Goal: Task Accomplishment & Management: Use online tool/utility

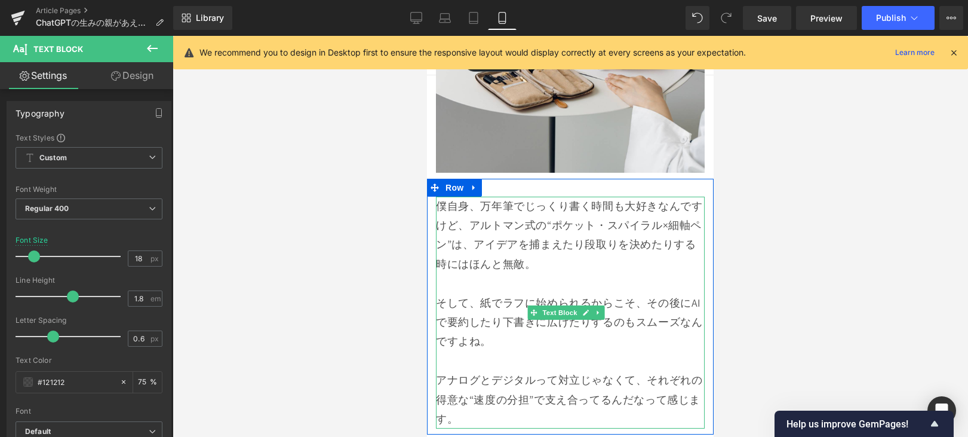
scroll to position [8020, 0]
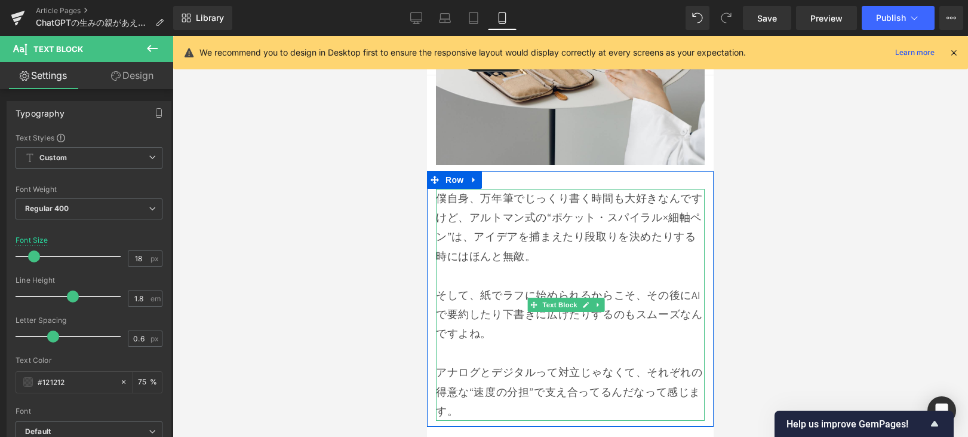
click at [569, 357] on p at bounding box center [570, 352] width 269 height 19
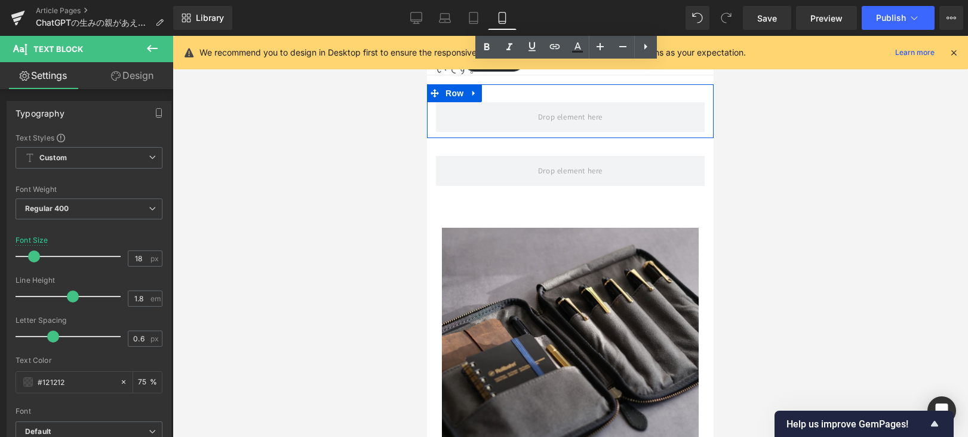
scroll to position [10016, 0]
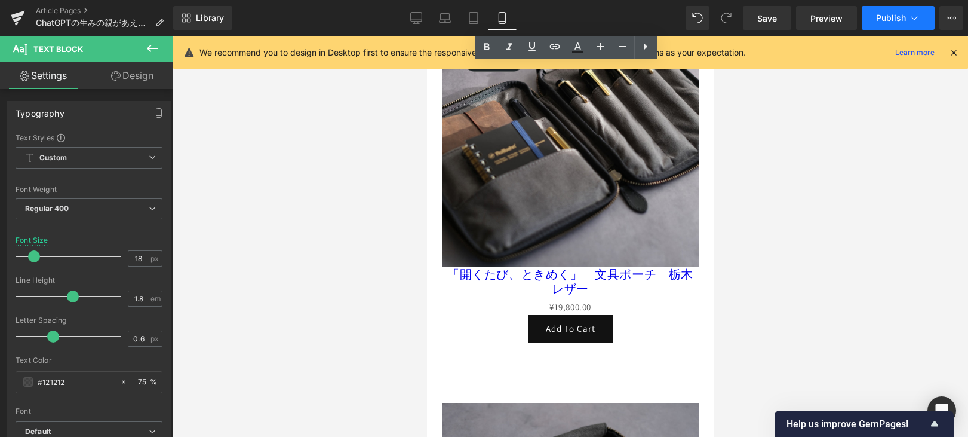
click at [891, 27] on button "Publish" at bounding box center [898, 18] width 73 height 24
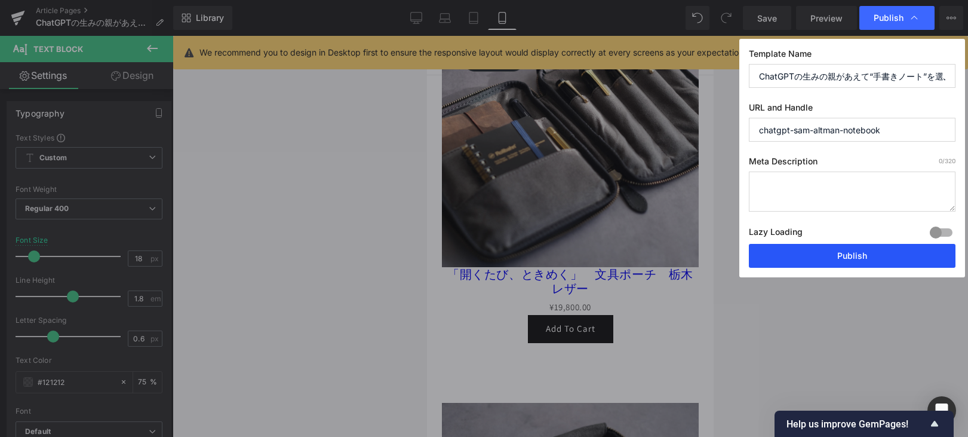
click at [877, 258] on button "Publish" at bounding box center [852, 256] width 207 height 24
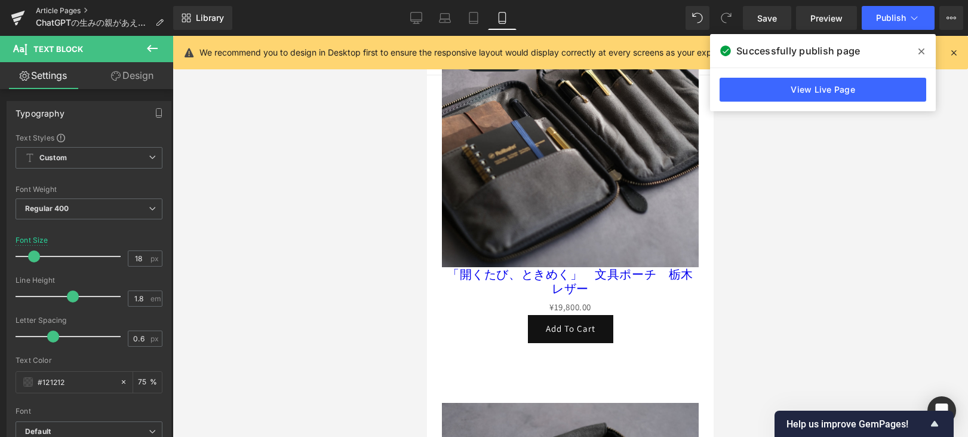
click at [70, 10] on link "Article Pages" at bounding box center [104, 11] width 137 height 10
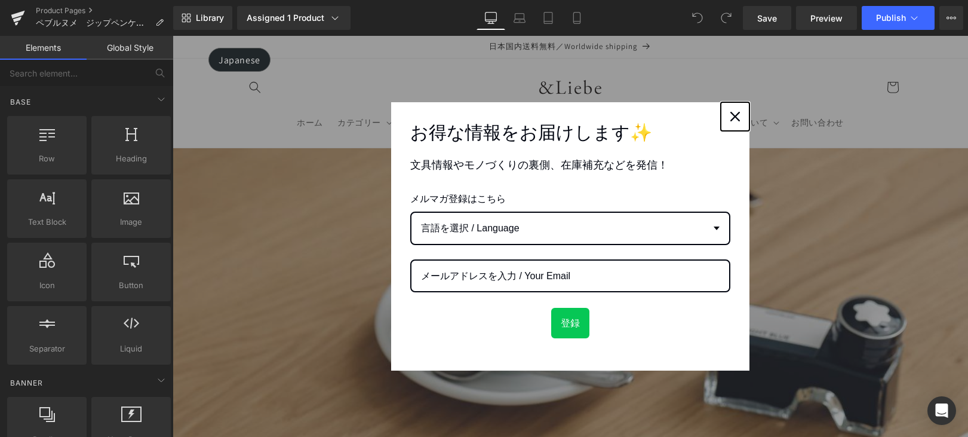
click at [730, 117] on icon "close icon" at bounding box center [735, 117] width 10 height 10
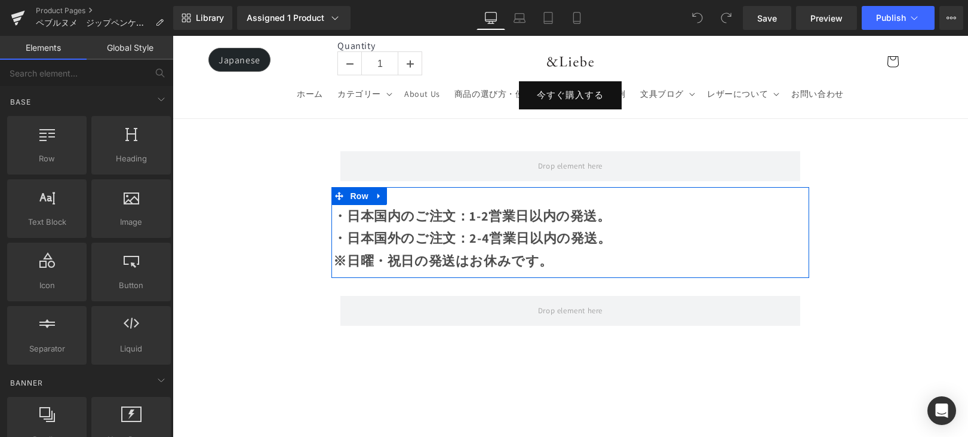
scroll to position [1579, 0]
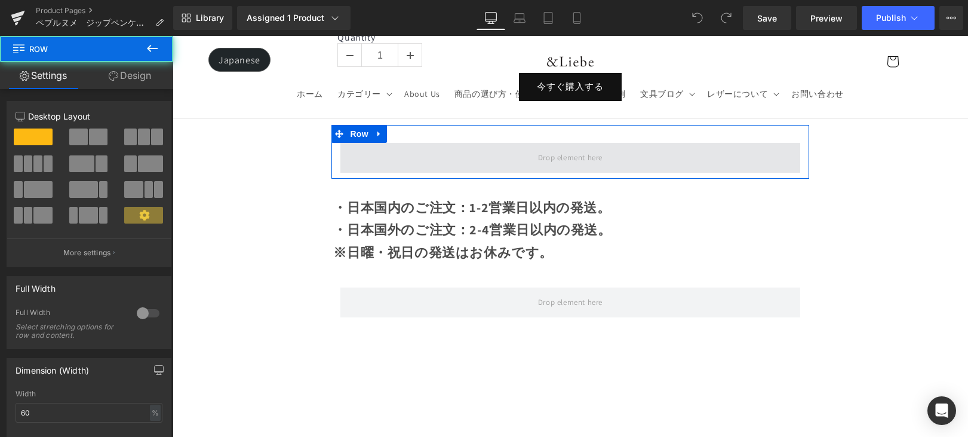
click at [521, 148] on span at bounding box center [569, 158] width 459 height 30
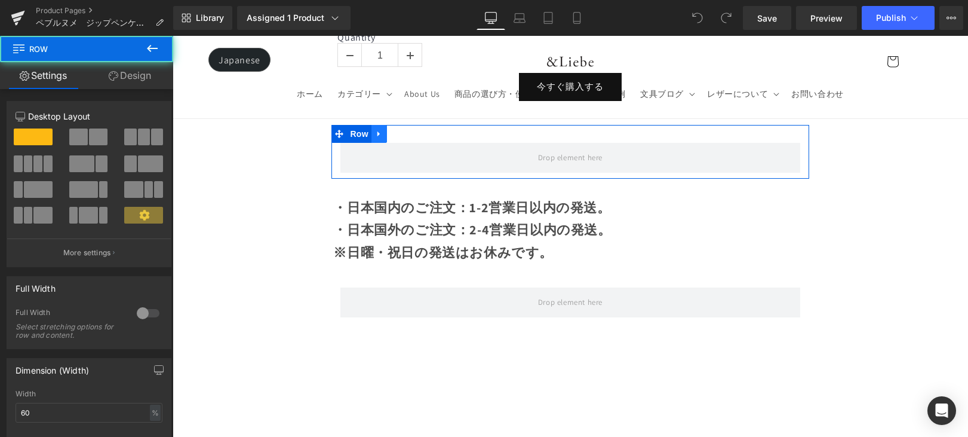
click at [383, 128] on link at bounding box center [379, 134] width 16 height 18
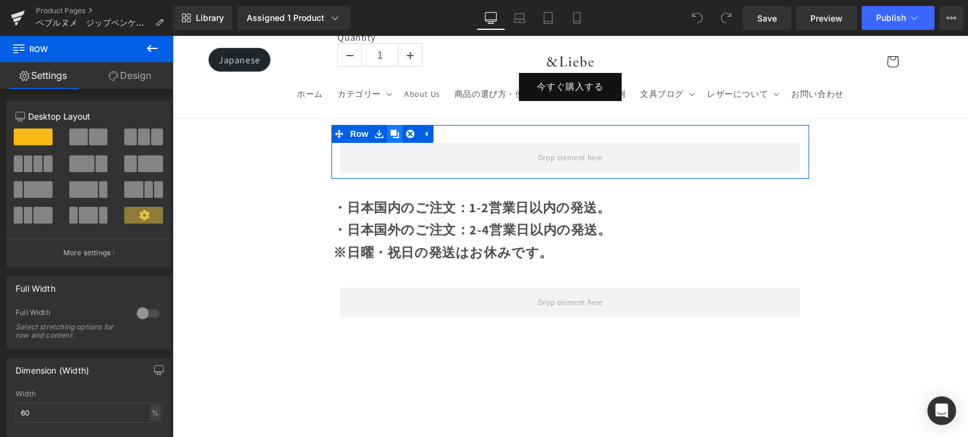
click at [395, 130] on icon at bounding box center [395, 134] width 8 height 8
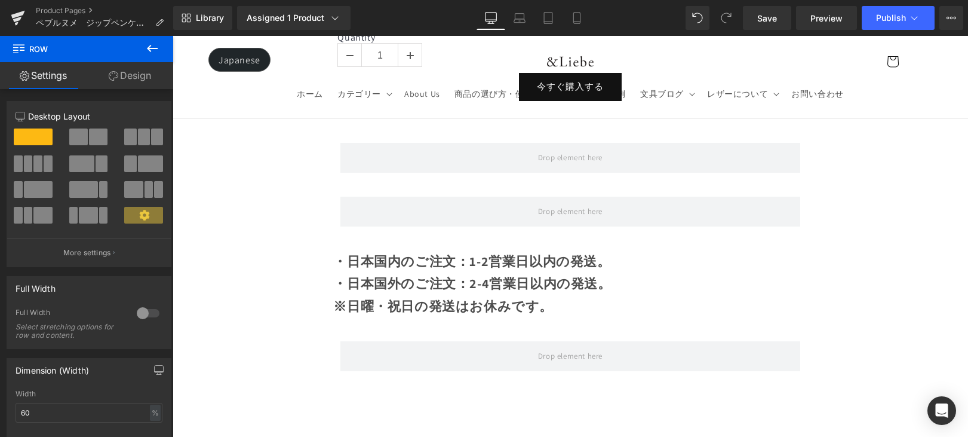
click at [156, 56] on button at bounding box center [152, 49] width 42 height 26
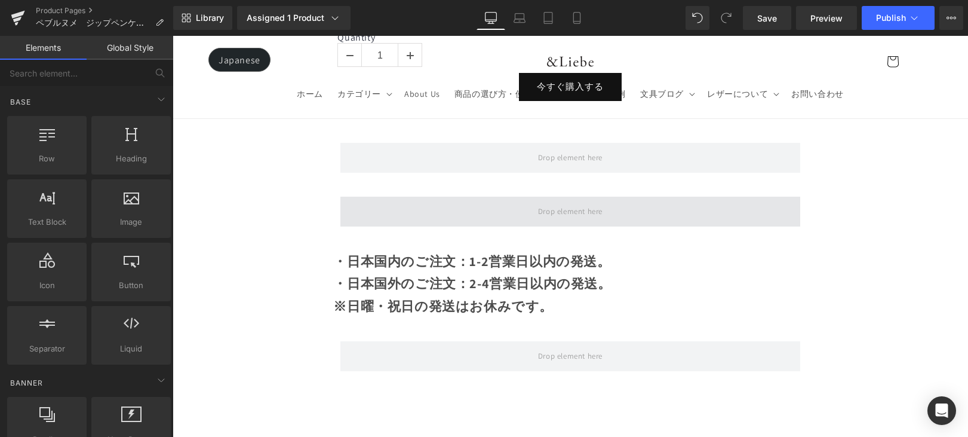
click at [372, 202] on span at bounding box center [569, 211] width 459 height 30
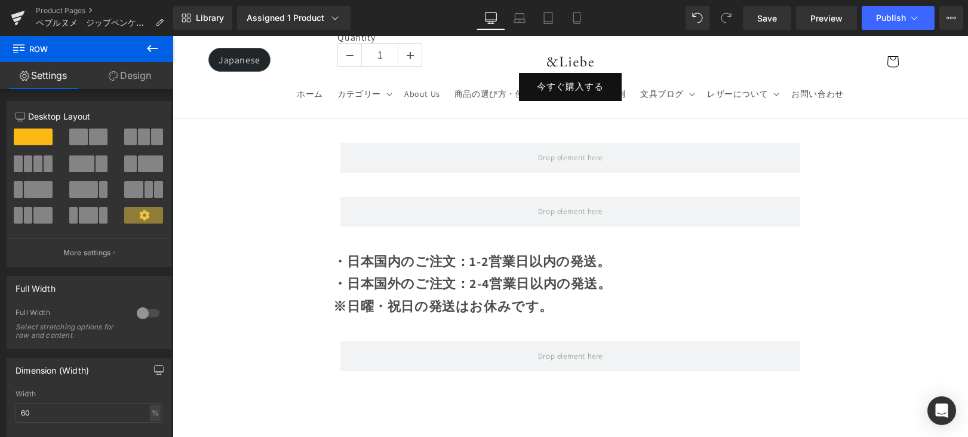
click at [161, 34] on div "Product Pages ペブルヌメ　ジップペンケース海外向けのスッキリバージョン" at bounding box center [86, 18] width 173 height 36
click at [159, 48] on icon at bounding box center [152, 48] width 14 height 14
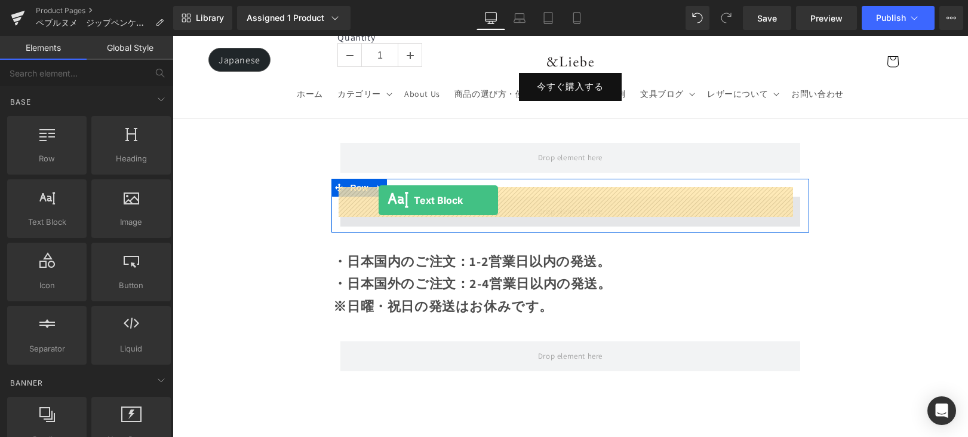
drag, startPoint x: 318, startPoint y: 248, endPoint x: 379, endPoint y: 200, distance: 77.9
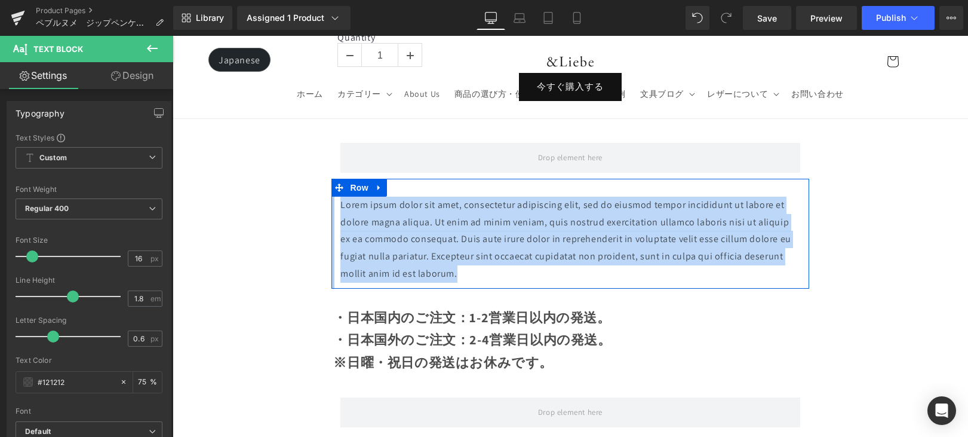
drag, startPoint x: 509, startPoint y: 267, endPoint x: 329, endPoint y: 197, distance: 193.4
click at [331, 197] on div "Lorem ipsum dolor sit amet, consectetur adipiscing elit, sed do eiusmod tempor …" at bounding box center [569, 234] width 477 height 110
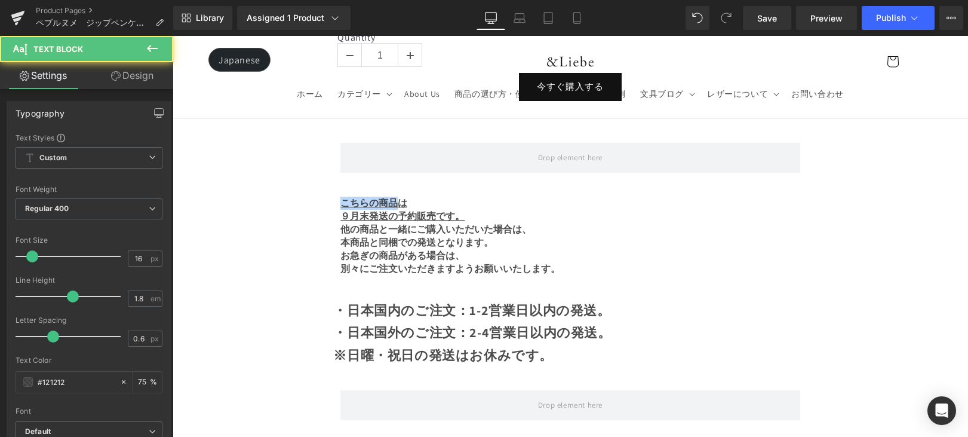
drag, startPoint x: 395, startPoint y: 196, endPoint x: 318, endPoint y: 196, distance: 77.0
drag, startPoint x: 389, startPoint y: 208, endPoint x: 329, endPoint y: 193, distance: 62.3
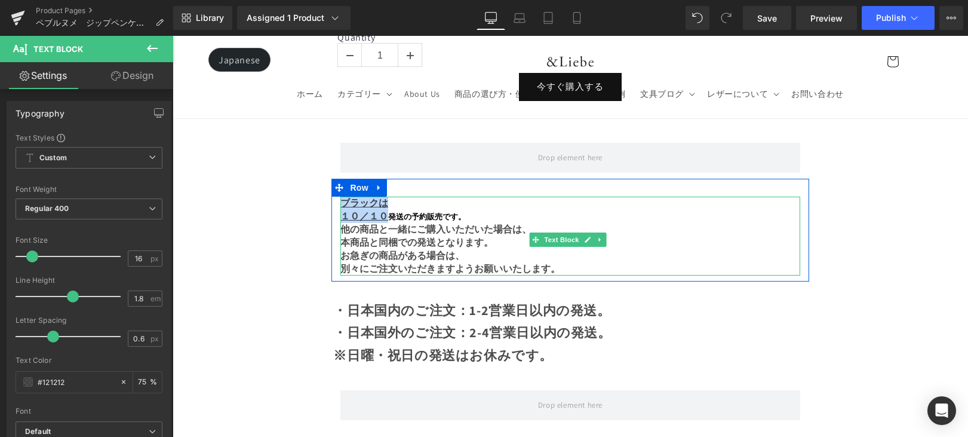
click at [374, 196] on b "ブラックは" at bounding box center [364, 202] width 48 height 13
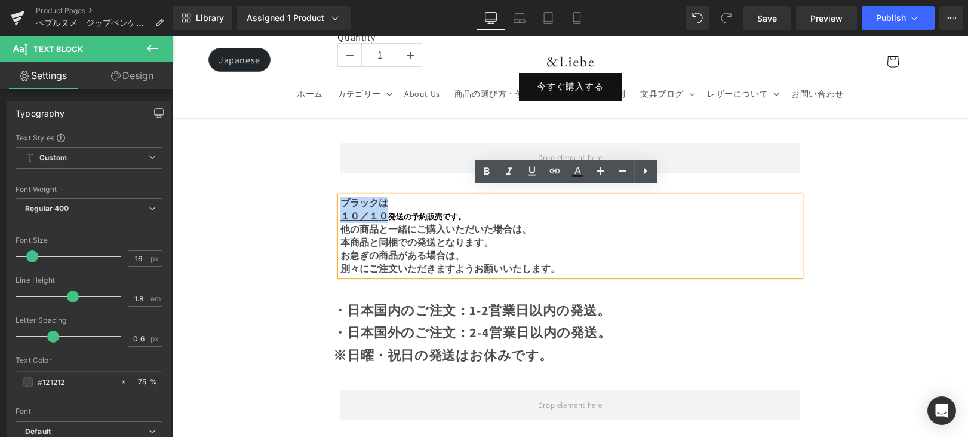
drag, startPoint x: 388, startPoint y: 207, endPoint x: 332, endPoint y: 193, distance: 57.8
click at [332, 196] on div "ブラックは １０／１０ 発送の予約販売です。 他の商品と一緒にご購入いただいた場合は、 本商品と同梱での発送となります。 お急ぎの商品がある場合は、 別々にご…" at bounding box center [569, 235] width 477 height 79
click at [484, 169] on icon at bounding box center [487, 171] width 14 height 14
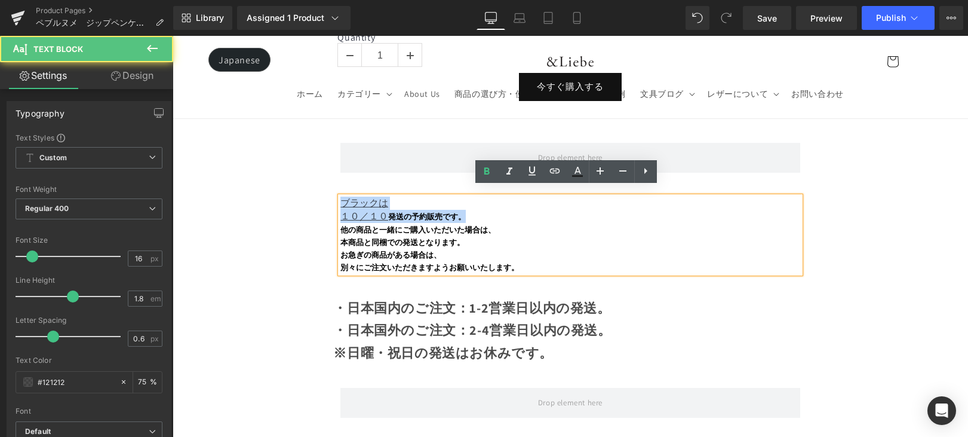
drag, startPoint x: 462, startPoint y: 208, endPoint x: 321, endPoint y: 195, distance: 141.0
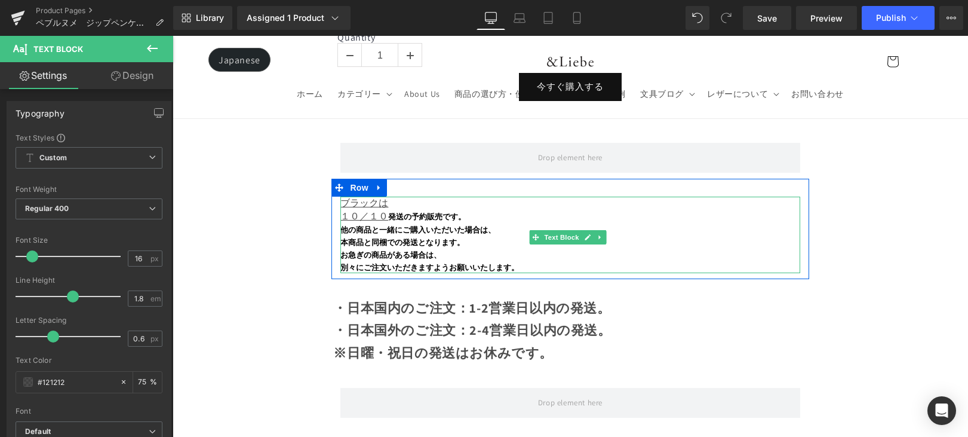
click at [388, 212] on b "発送の予約販売です。" at bounding box center [427, 216] width 78 height 9
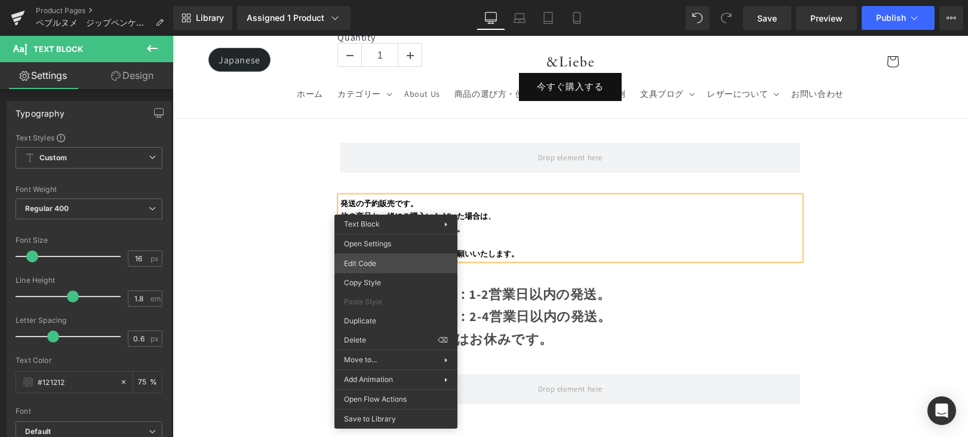
click at [379, 0] on div "Text Block You are previewing how the will restyle your page. You can not edit …" at bounding box center [484, 0] width 968 height 0
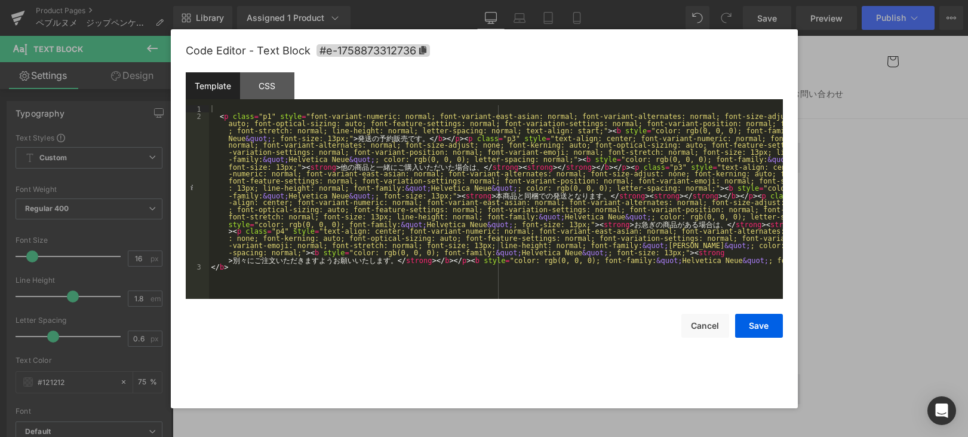
click at [336, 141] on div "< p class = "p1" style = "font-variant-numeric: normal; font-variant-east-asian…" at bounding box center [496, 209] width 574 height 208
click at [334, 135] on div "< p class = "p1" style = "font-variant-numeric: normal; font-variant-east-asian…" at bounding box center [496, 209] width 574 height 208
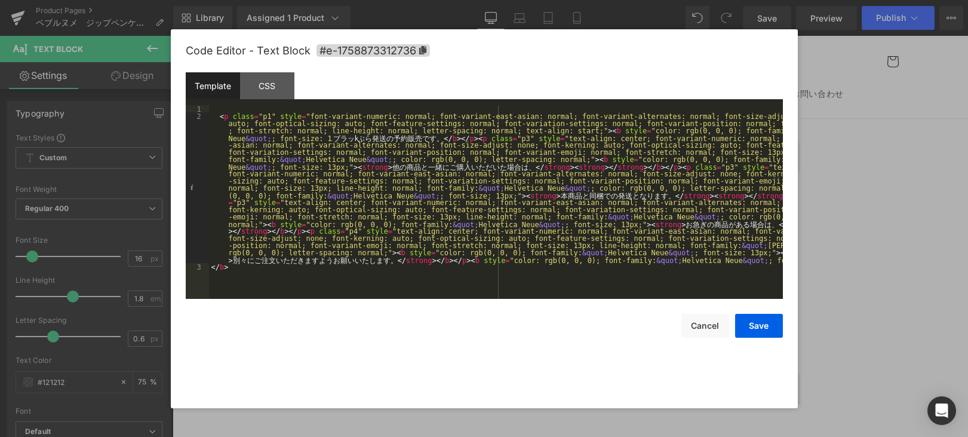
scroll to position [0, 0]
type textarea "ブラックは"
type textarea "１０"
type textarea "月"
type textarea "１０"
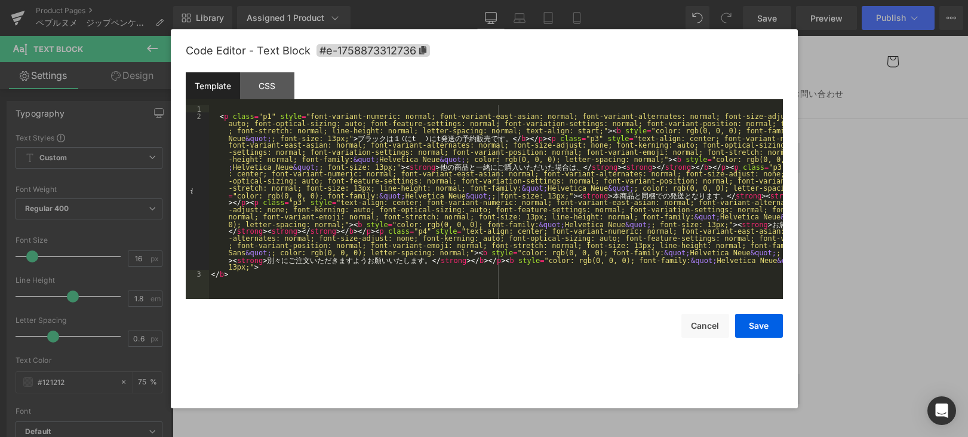
type textarea "日"
click at [764, 330] on button "Save" at bounding box center [759, 326] width 48 height 24
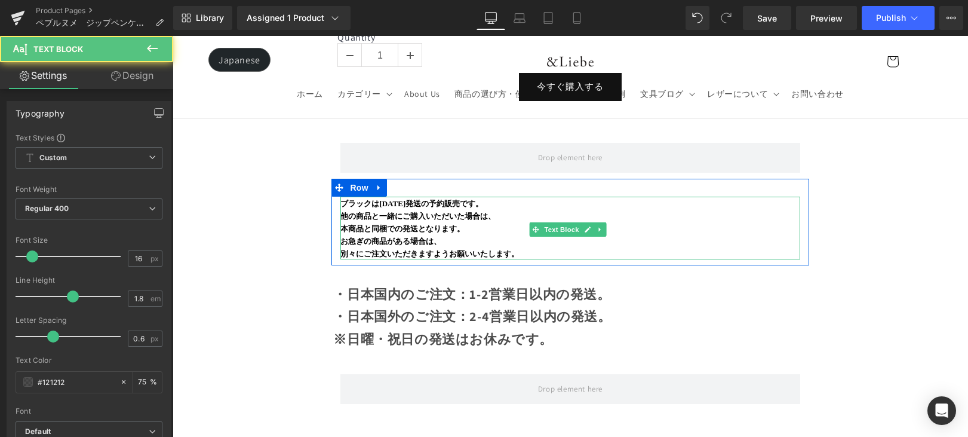
click at [421, 225] on p "本商品と同梱での発送となります。" at bounding box center [569, 228] width 459 height 13
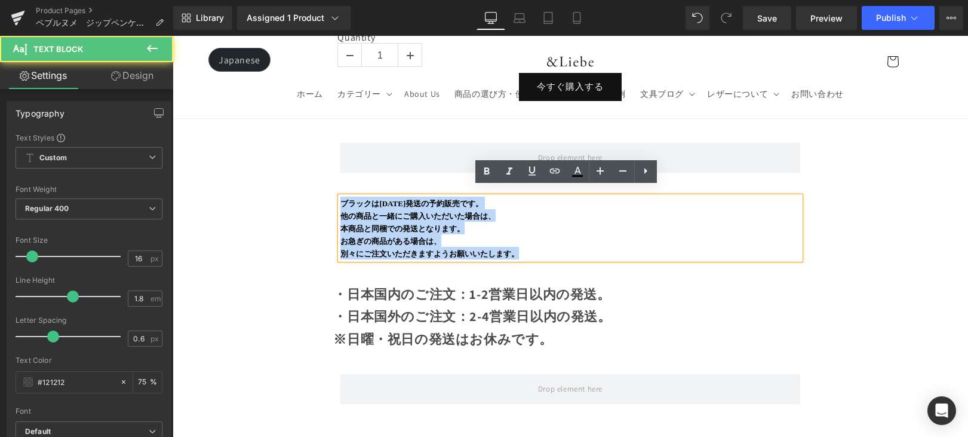
drag, startPoint x: 545, startPoint y: 253, endPoint x: 304, endPoint y: 192, distance: 248.9
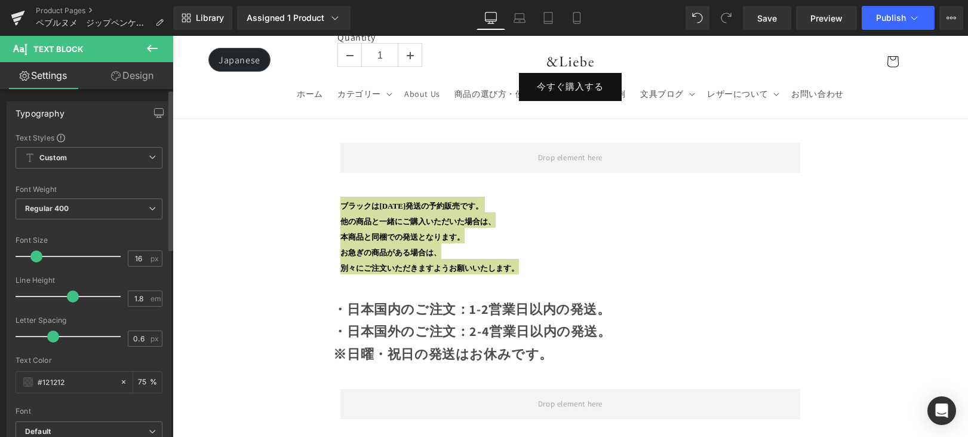
click at [37, 254] on span at bounding box center [36, 256] width 12 height 12
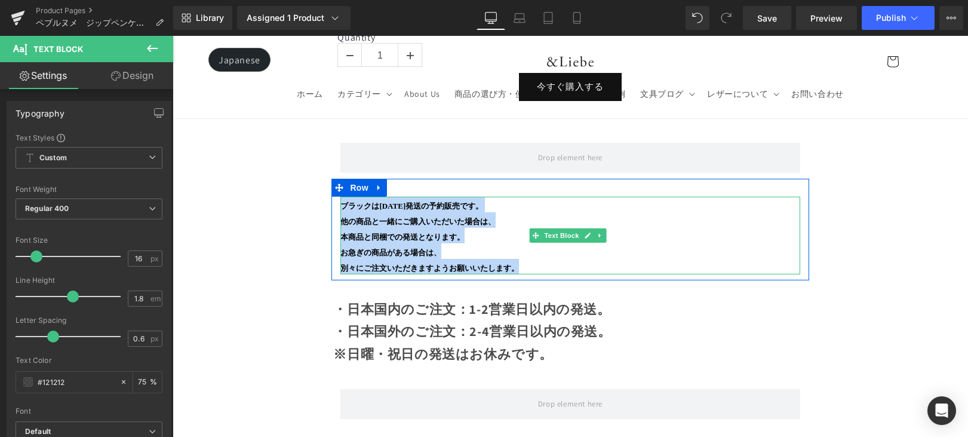
click at [379, 232] on strong "本商品と同梱での発送となります。" at bounding box center [402, 236] width 124 height 9
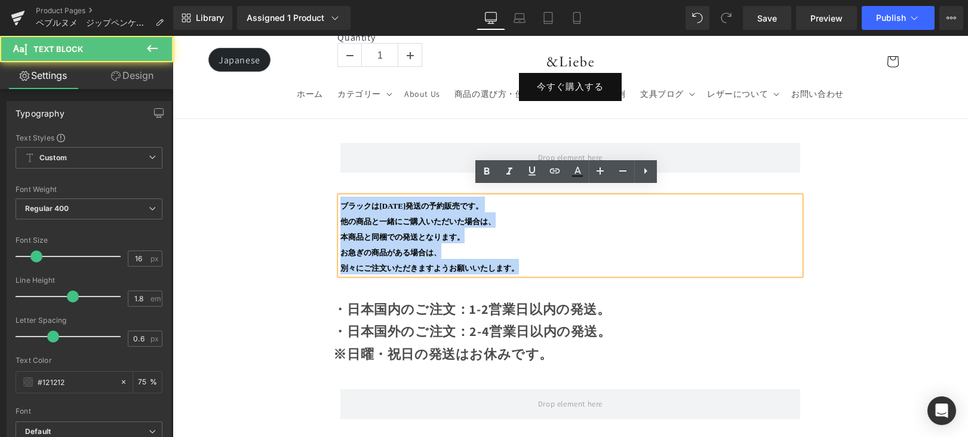
drag, startPoint x: 525, startPoint y: 255, endPoint x: 320, endPoint y: 194, distance: 213.9
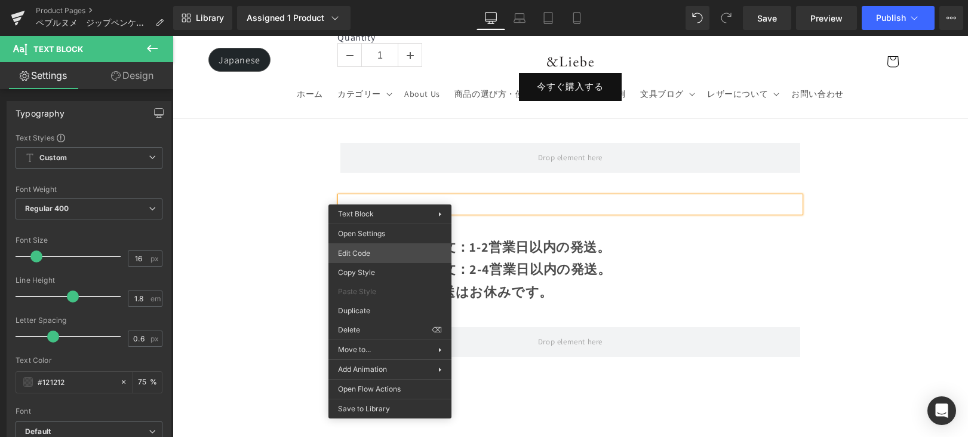
click at [369, 0] on div "Text Block You are previewing how the will restyle your page. You can not edit …" at bounding box center [484, 0] width 968 height 0
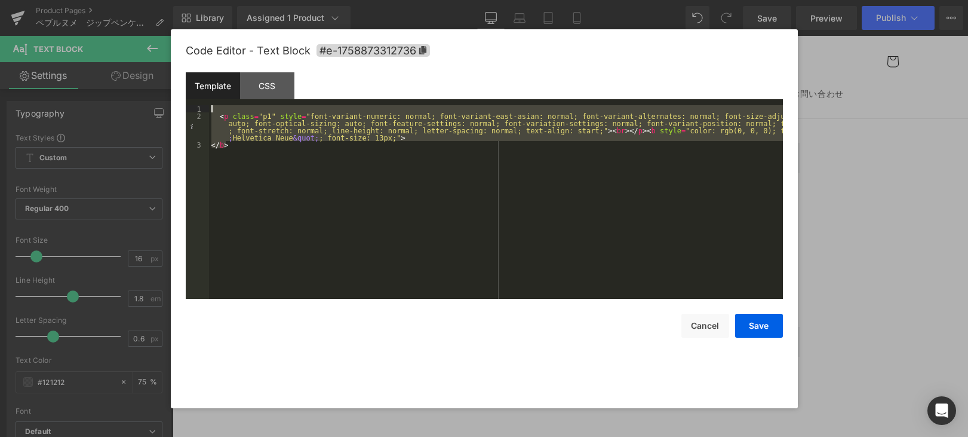
drag, startPoint x: 279, startPoint y: 130, endPoint x: 158, endPoint y: 90, distance: 127.7
click at [158, 90] on body "Text Block You are previewing how the will restyle your page. You can not edit …" at bounding box center [484, 218] width 968 height 437
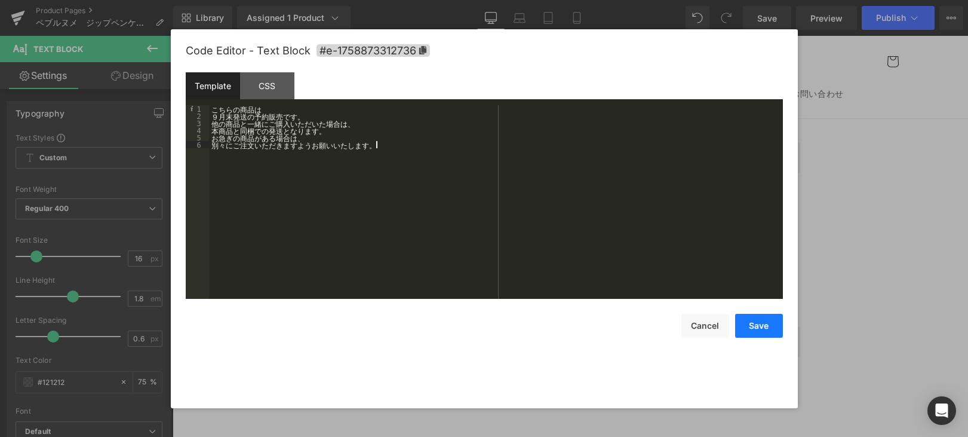
click at [745, 318] on button "Save" at bounding box center [759, 326] width 48 height 24
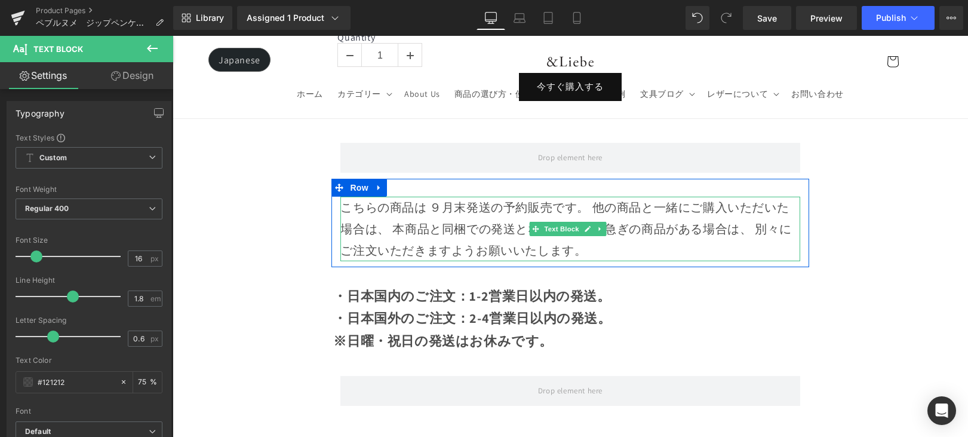
click at [548, 240] on div "こちらの商品は ９月末発送の予約販売です。 他の商品と一緒にご購入いただいた場合は、 本商品と同梱での発送となります。 お急ぎの商品がある場合は、 別々にご注…" at bounding box center [569, 228] width 459 height 65
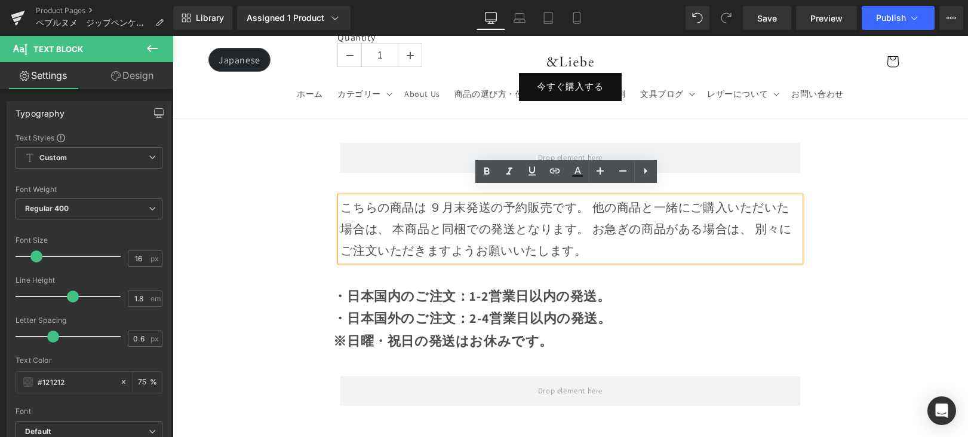
click at [397, 199] on div "こちらの商品は ９月末発送の予約販売です。 他の商品と一緒にご購入いただいた場合は、 本商品と同梱での発送となります。 お急ぎの商品がある場合は、 別々にご注…" at bounding box center [569, 228] width 459 height 65
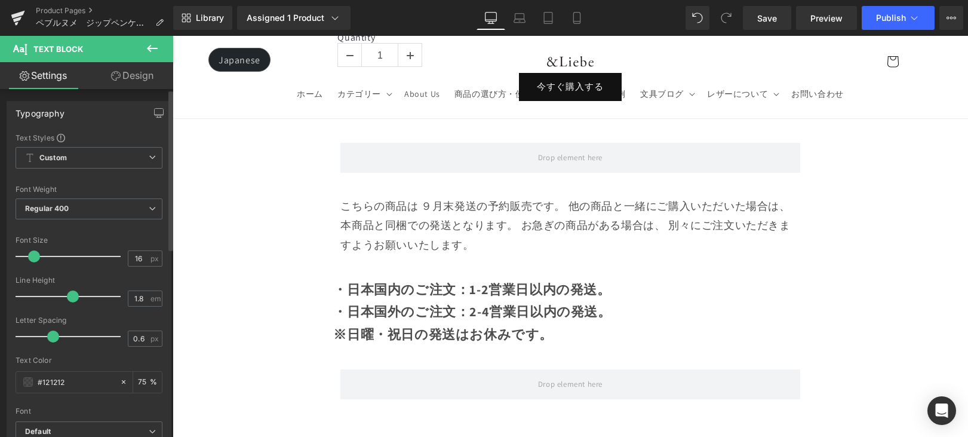
drag, startPoint x: 38, startPoint y: 255, endPoint x: 66, endPoint y: 185, distance: 75.9
click at [36, 255] on span at bounding box center [34, 256] width 12 height 12
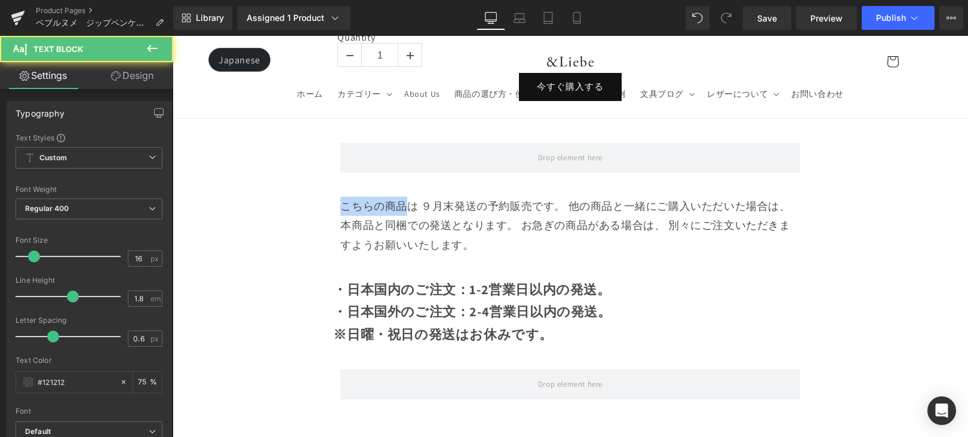
drag, startPoint x: 407, startPoint y: 197, endPoint x: 326, endPoint y: 198, distance: 81.2
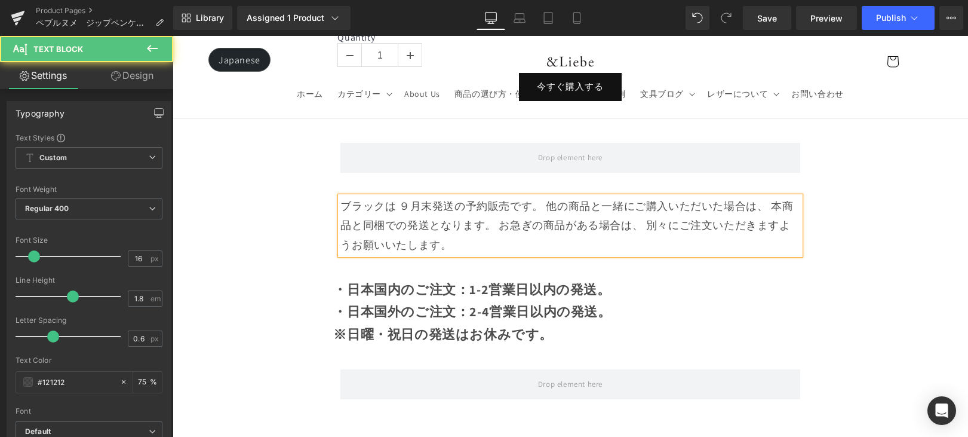
click at [410, 198] on div "ブラックは ９月末発送の予約販売です。 他の商品と一緒にご購入いただいた場合は、 本商品と同梱での発送となります。 お急ぎの商品がある場合は、 別々にご注文い…" at bounding box center [569, 225] width 459 height 58
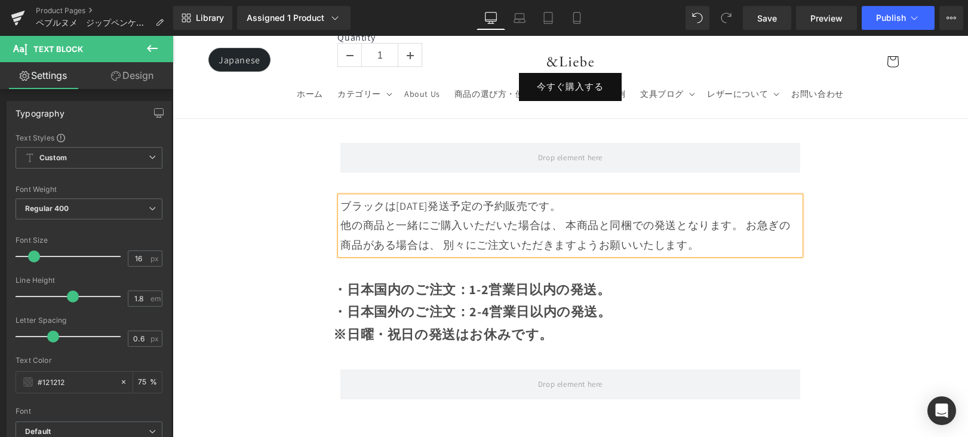
click at [567, 219] on div "他の商品と一緒にご購入いただいた場合は、 本商品と同梱での発送となります。 お急ぎの商品がある場合は、 別々にご注文いただきますようお願いいたします。" at bounding box center [569, 235] width 459 height 39
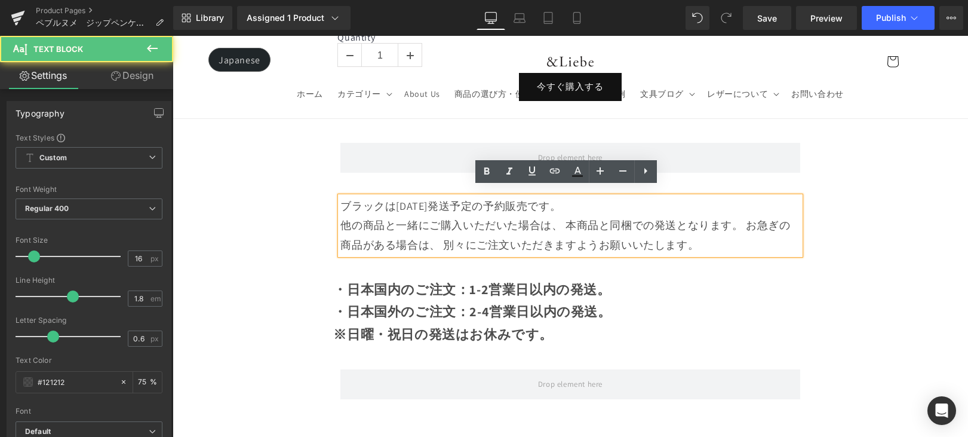
click at [746, 219] on div "他の商品と一緒にご購入いただいた場合は、 本商品と同梱での発送となります。 お急ぎの商品がある場合は、 別々にご注文いただきますようお願いいたします。" at bounding box center [569, 235] width 459 height 39
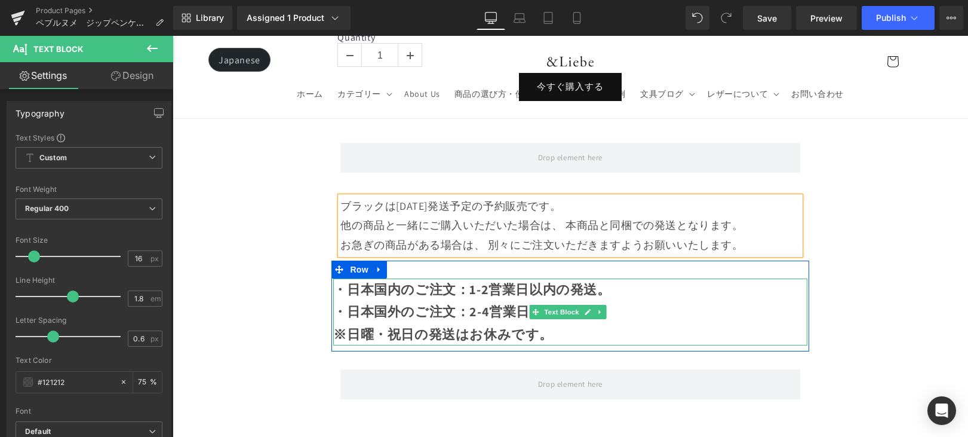
click at [339, 281] on strong "・日本国内のご注文：1-2営業日以内の発送。" at bounding box center [471, 289] width 277 height 17
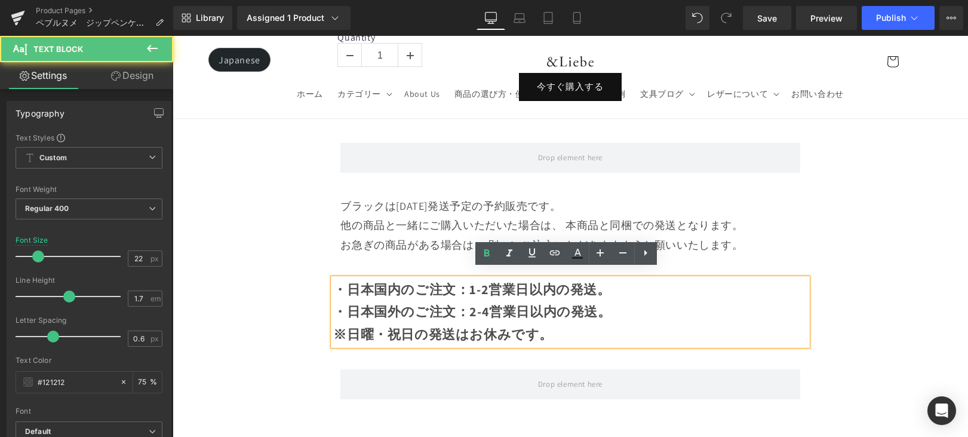
click at [338, 281] on strong "・日本国内のご注文：1-2営業日以内の発送。" at bounding box center [471, 289] width 277 height 17
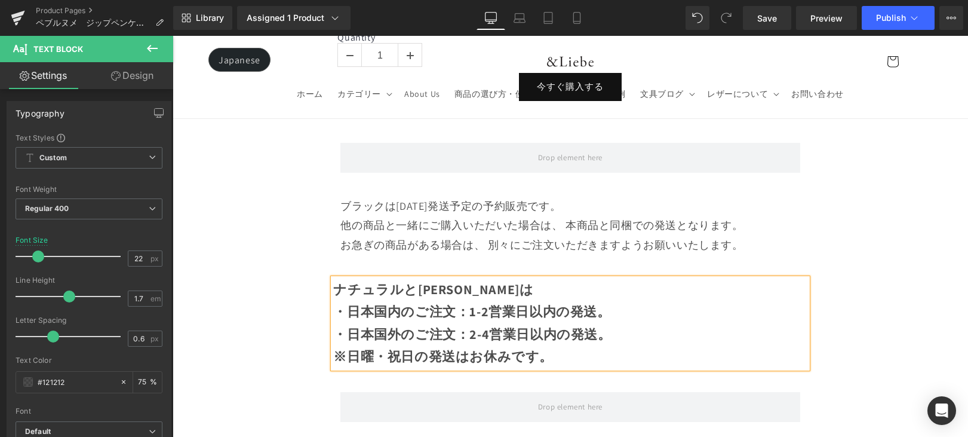
click at [426, 225] on div "他の商品と一緒にご購入いただいた場合は、 本商品と同梱での発送となります。" at bounding box center [569, 225] width 459 height 19
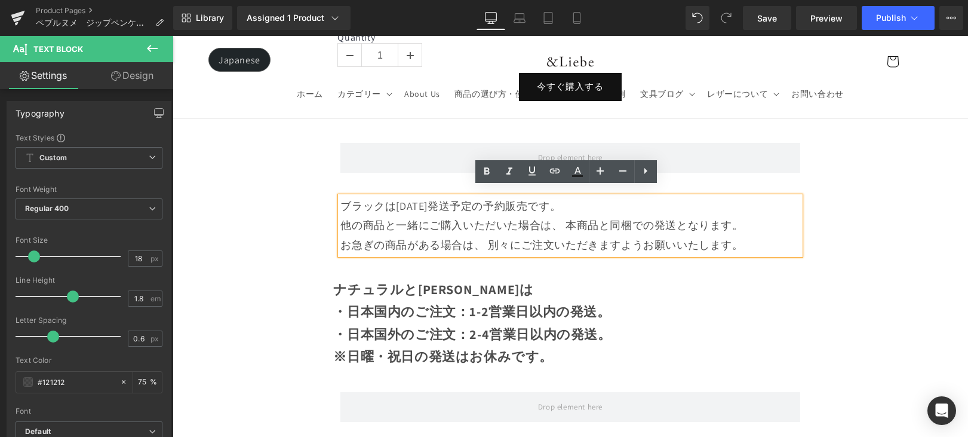
click at [340, 196] on div "ブラックは１０月１０日発送予定の予約販売です。 他の商品と一緒にご購入いただいた場合は、 本商品と同梱での発送となります。 お急ぎの商品がある場合は、 別々に…" at bounding box center [569, 225] width 459 height 58
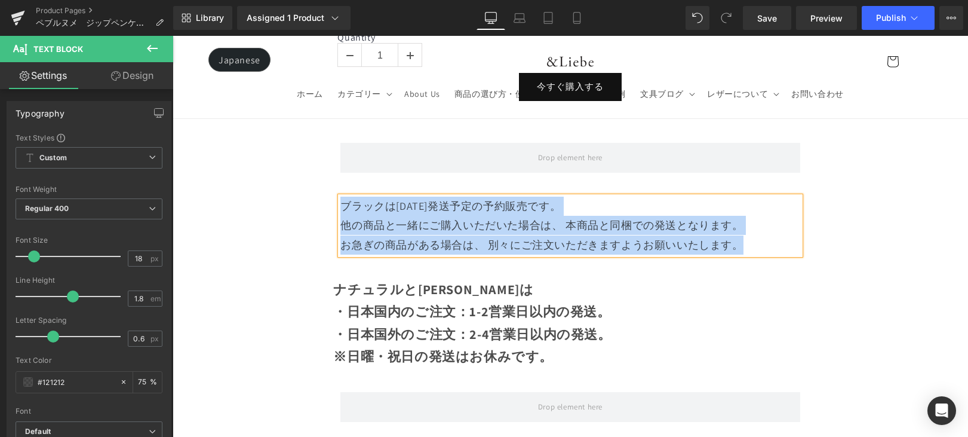
drag, startPoint x: 342, startPoint y: 196, endPoint x: 748, endPoint y: 241, distance: 408.6
click at [748, 241] on div "ブラックは１０月１０日発送予定の予約販売です。 他の商品と一緒にご購入いただいた場合は、 本商品と同梱での発送となります。 お急ぎの商品がある場合は、 別々に…" at bounding box center [569, 225] width 459 height 58
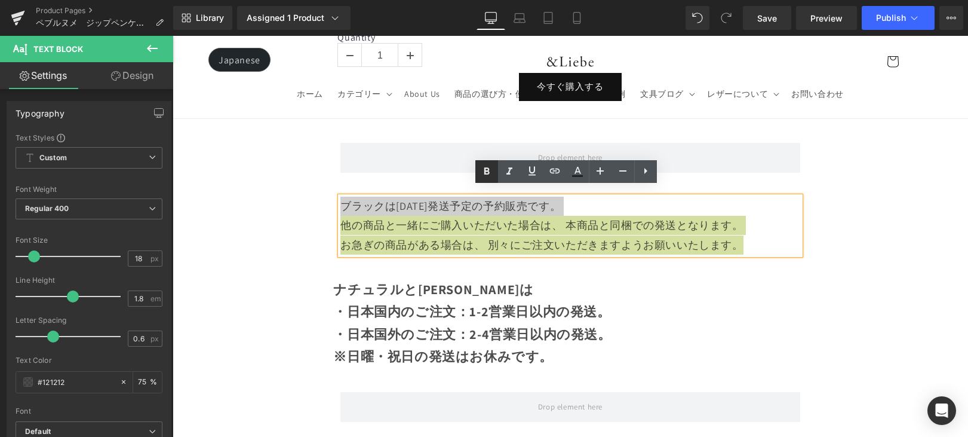
click at [485, 173] on icon at bounding box center [486, 170] width 5 height 7
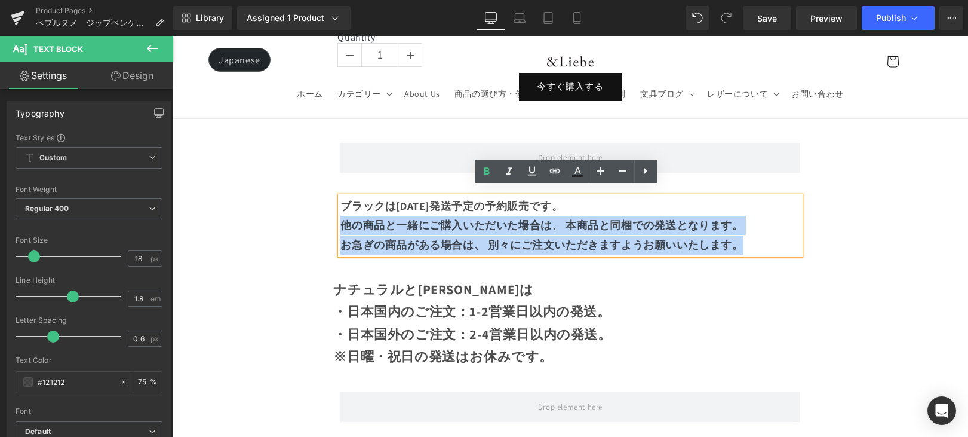
drag, startPoint x: 595, startPoint y: 200, endPoint x: 338, endPoint y: 194, distance: 256.9
click at [340, 196] on div "ブラックは１０月１０日発送予定の予約販売です。 他の商品と一緒にご購入いただいた場合は、 本商品と同梱での発送となります。 お急ぎの商品がある場合は、 別々に…" at bounding box center [569, 225] width 459 height 58
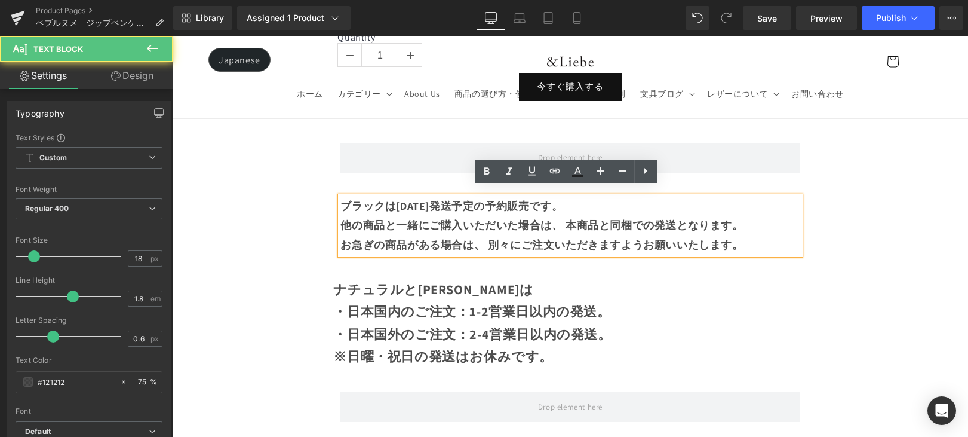
drag, startPoint x: 338, startPoint y: 194, endPoint x: 479, endPoint y: 200, distance: 141.1
click at [479, 200] on div "ブラックは１０月１０日発送予定の予約販売です。 他の商品と一緒にご購入いただいた場合は、 本商品と同梱での発送となります。 お急ぎの商品がある場合は、 別々に…" at bounding box center [569, 225] width 459 height 58
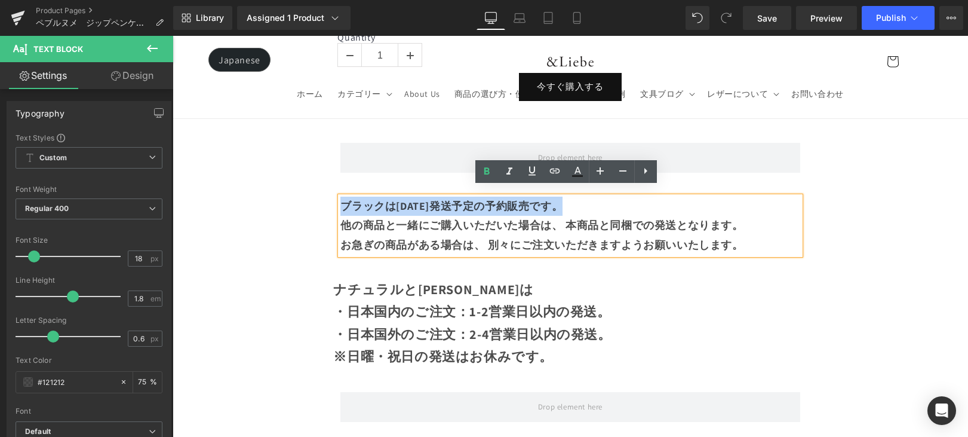
drag, startPoint x: 551, startPoint y: 194, endPoint x: 342, endPoint y: 196, distance: 208.5
click at [342, 199] on strong "ブラックは１０月１０日発送予定の予約販売です。" at bounding box center [451, 206] width 222 height 14
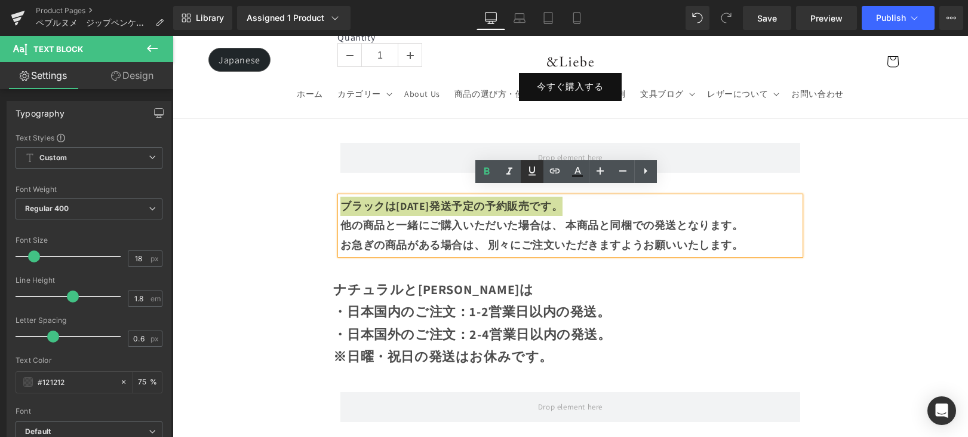
click at [528, 170] on icon at bounding box center [532, 171] width 14 height 14
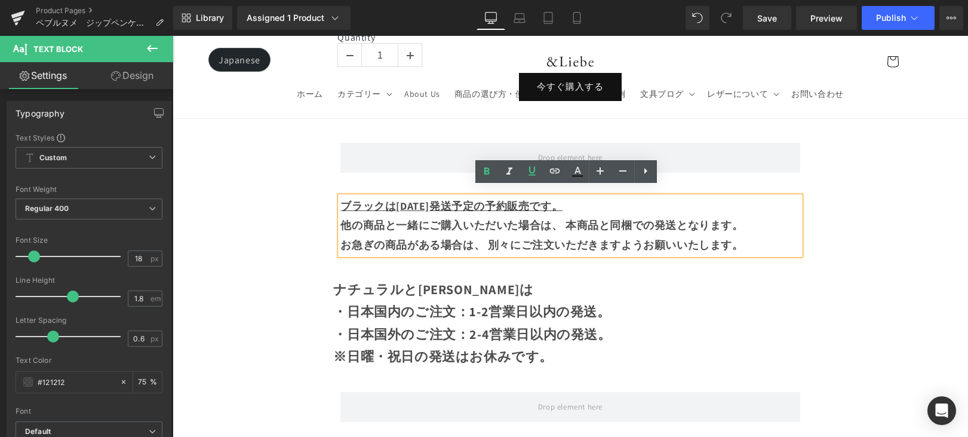
click at [612, 218] on strong "他の商品と一緒にご購入いただいた場合は、 本商品と同梱での発送となります。" at bounding box center [541, 225] width 403 height 14
click at [577, 22] on icon at bounding box center [577, 18] width 12 height 12
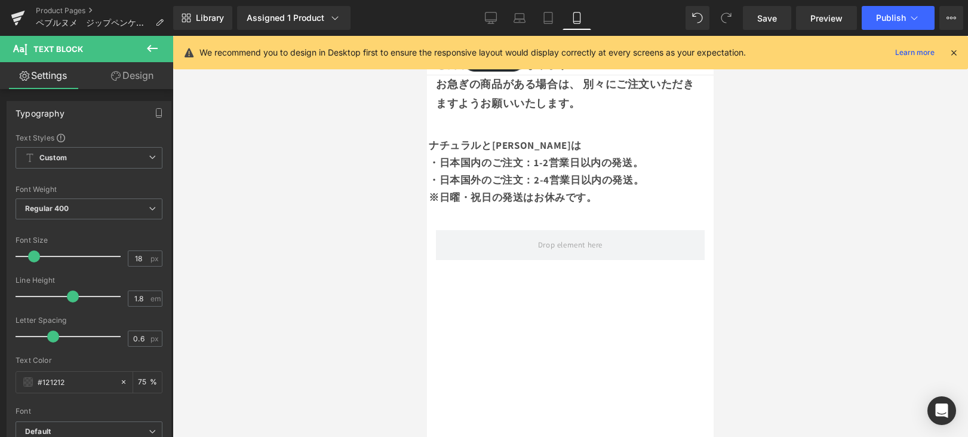
scroll to position [923, 0]
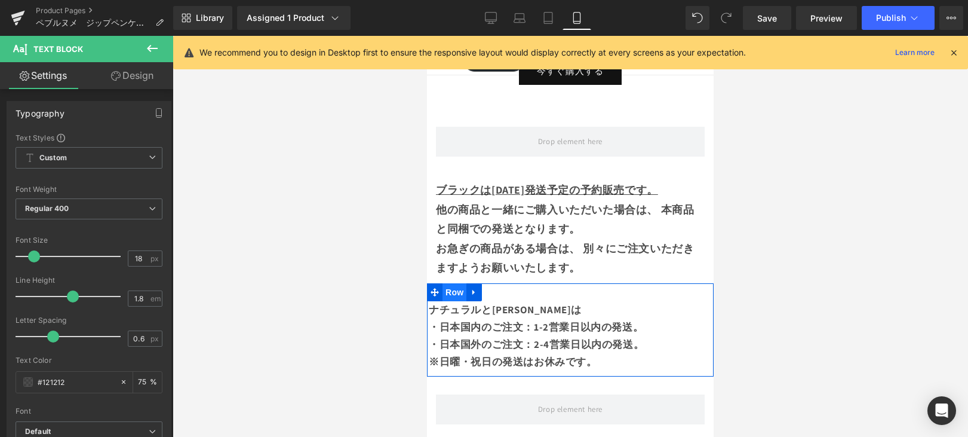
click at [448, 283] on span "Row" at bounding box center [455, 292] width 24 height 18
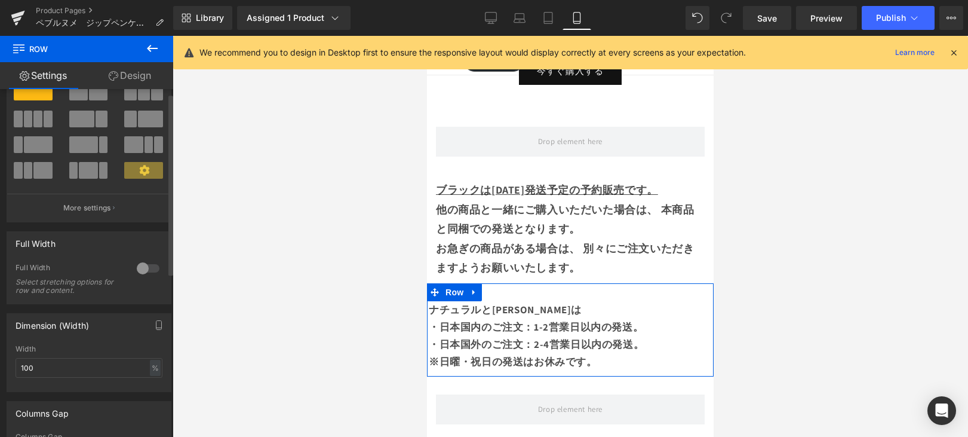
scroll to position [99, 0]
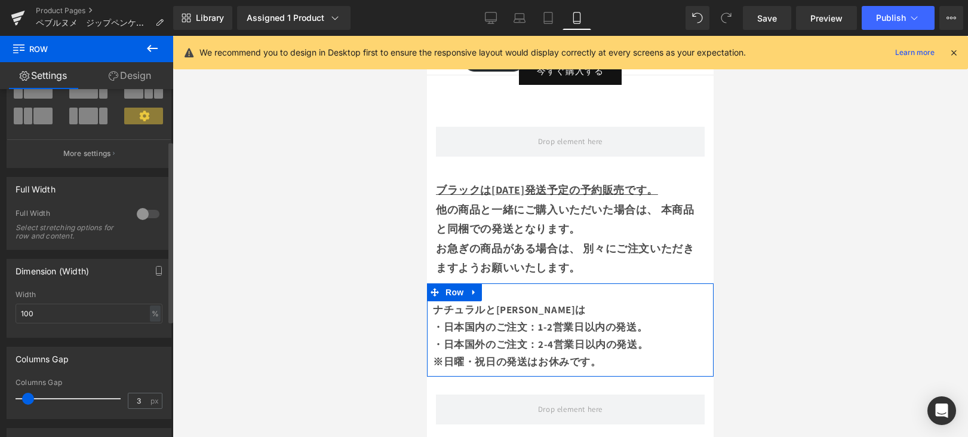
click at [28, 395] on div at bounding box center [71, 398] width 99 height 24
click at [485, 208] on div "他の商品と一緒にご購入いただいた場合は、 本商品と同梱での発送となります。" at bounding box center [570, 219] width 269 height 39
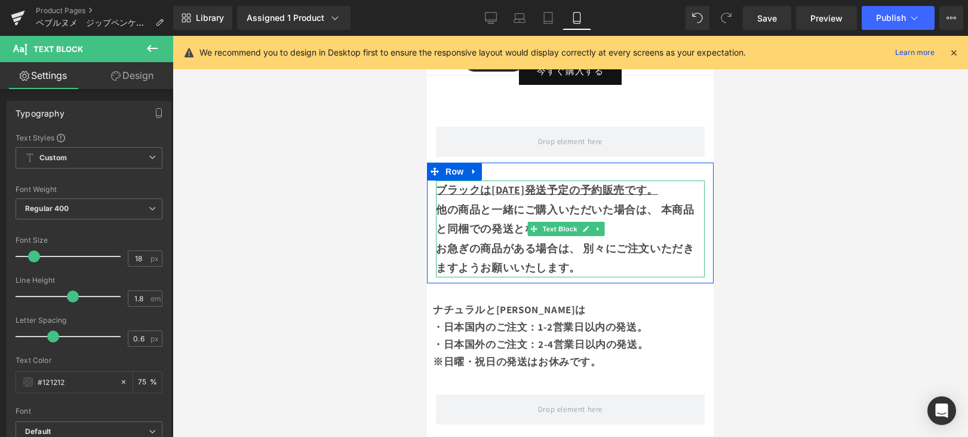
click at [494, 241] on strong "お急ぎの商品がある場合は、 別々にご注文いただきますようお願いいたします。" at bounding box center [565, 257] width 258 height 33
click at [662, 205] on strong "他の商品と一緒にご購入いただいた場合は、 本商品と同梱での発送となります。" at bounding box center [565, 218] width 258 height 33
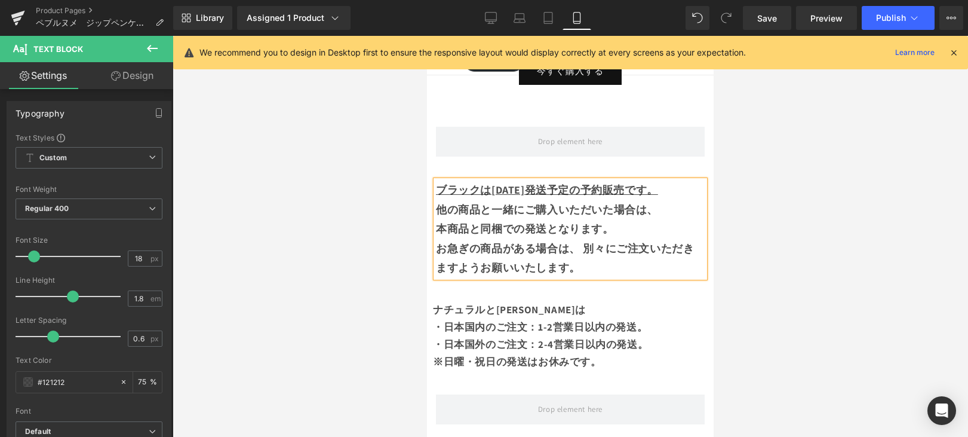
click at [542, 251] on strong "お急ぎの商品がある場合は、 別々にご注文いただきますようお願いいたします。" at bounding box center [565, 257] width 258 height 33
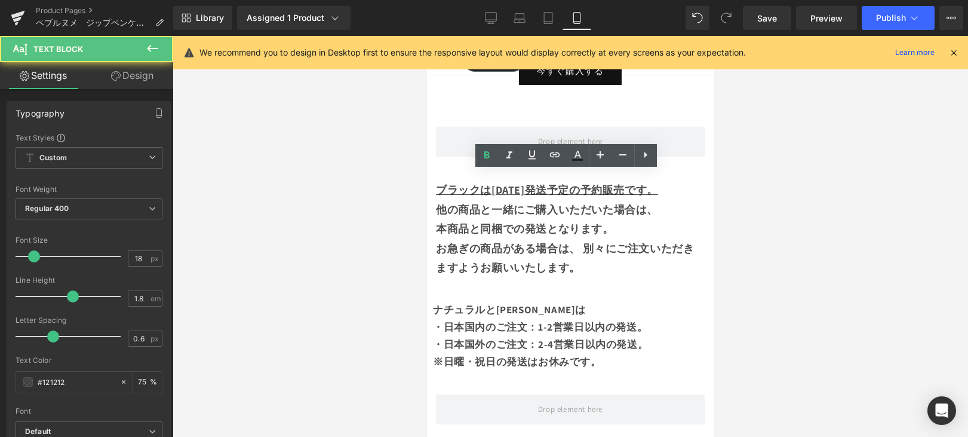
click at [308, 220] on div at bounding box center [571, 236] width 796 height 401
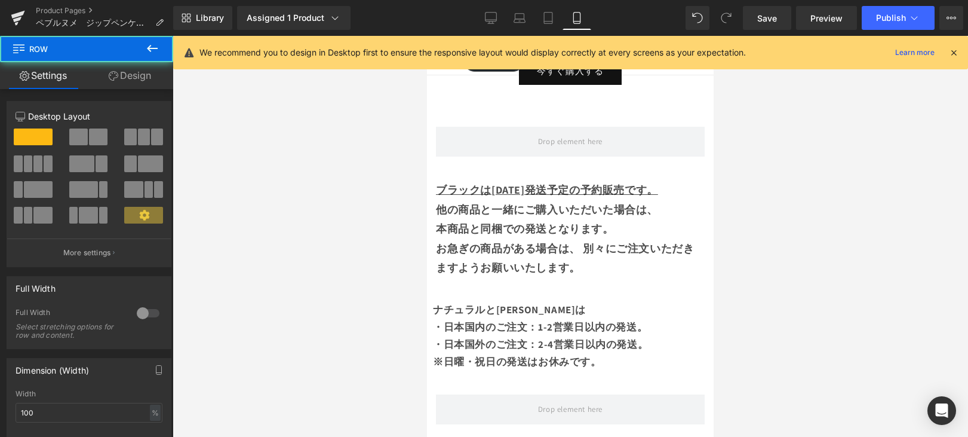
click at [433, 208] on div "ブラックは１０月１０日発送予定の予約販売です。 他の商品と一緒にご購入いただいた場合は、 本商品と同梱での発送となります。 お急ぎの商品がある場合は、 別々に…" at bounding box center [570, 228] width 287 height 97
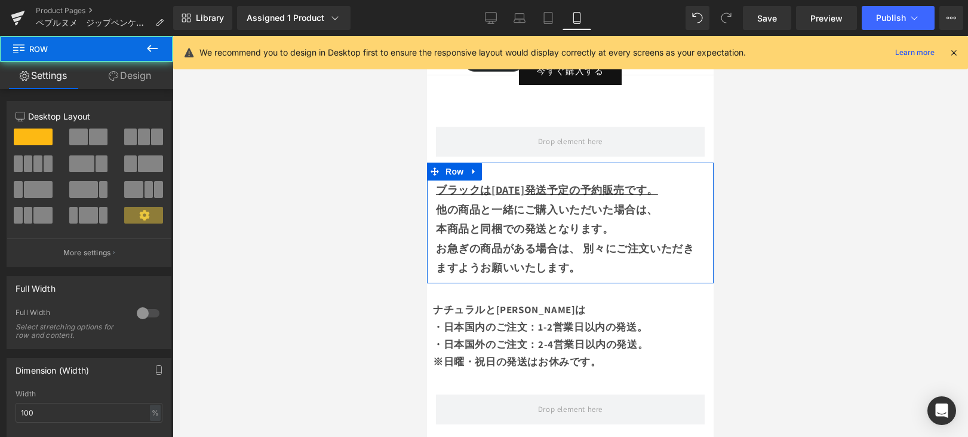
click at [453, 219] on div "本商品と同梱での発送となります。" at bounding box center [570, 228] width 269 height 19
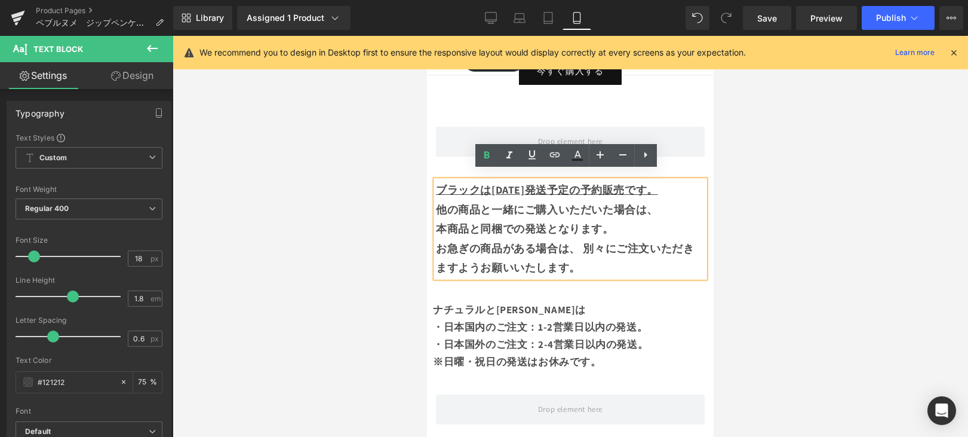
click at [725, 205] on div at bounding box center [571, 236] width 796 height 401
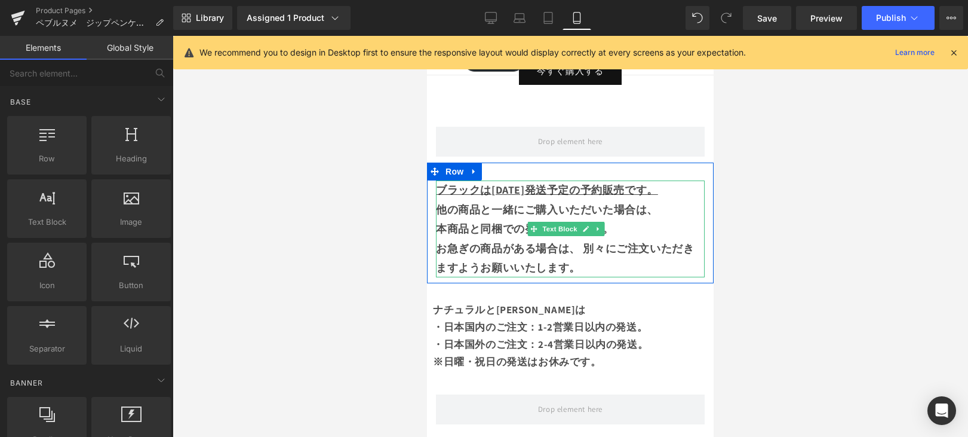
click at [494, 183] on u "ブラックは１０月１０日発送予定の予約販売です。" at bounding box center [547, 190] width 222 height 14
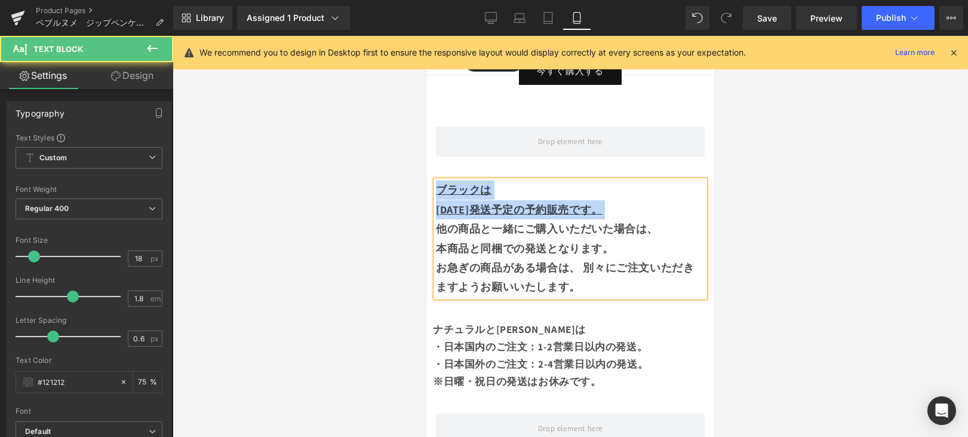
drag, startPoint x: 646, startPoint y: 203, endPoint x: 848, endPoint y: 218, distance: 201.8
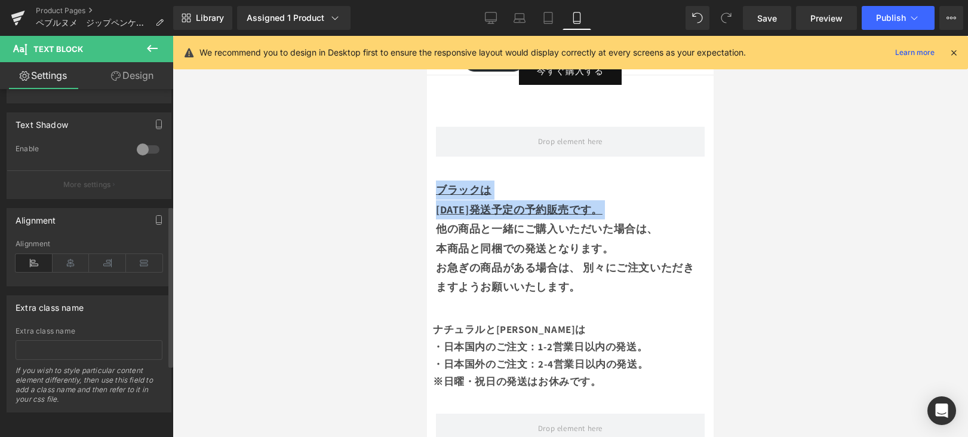
scroll to position [408, 0]
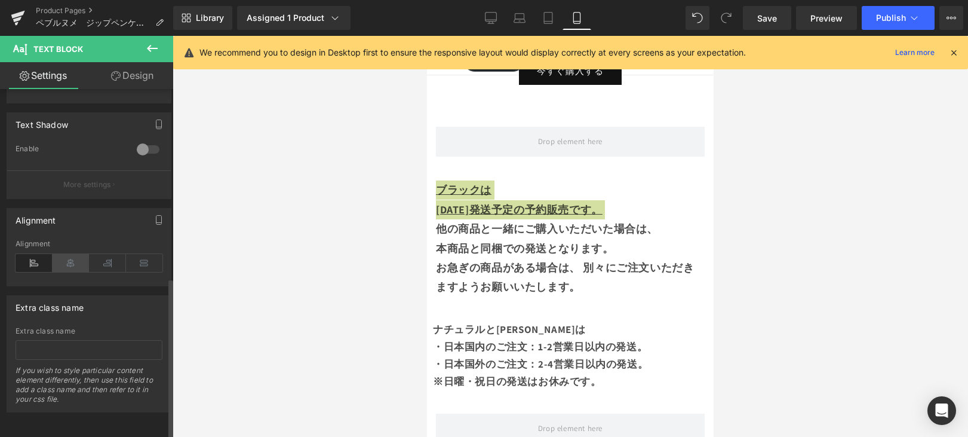
click at [73, 260] on icon at bounding box center [71, 263] width 37 height 18
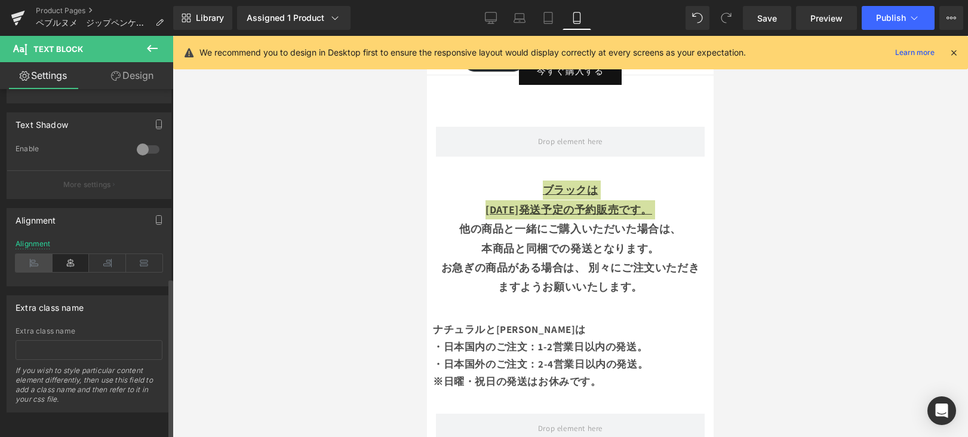
click at [36, 257] on icon at bounding box center [34, 263] width 37 height 18
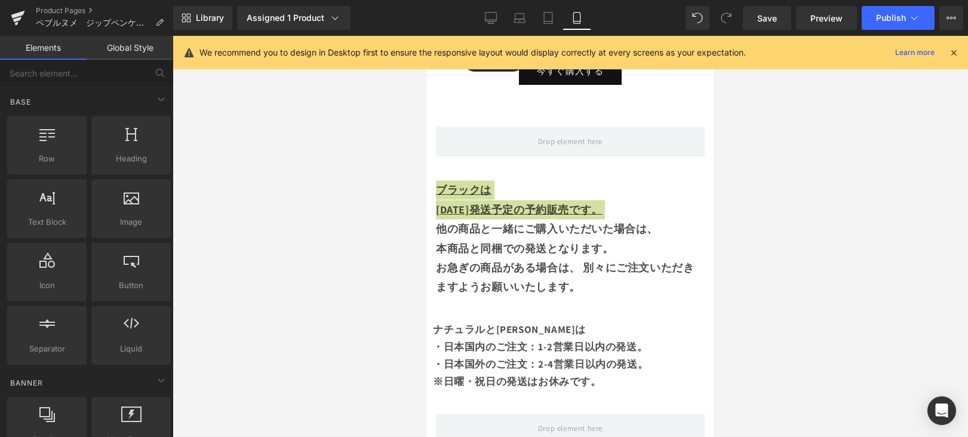
click at [778, 251] on div at bounding box center [571, 236] width 796 height 401
click at [748, 245] on div at bounding box center [571, 236] width 796 height 401
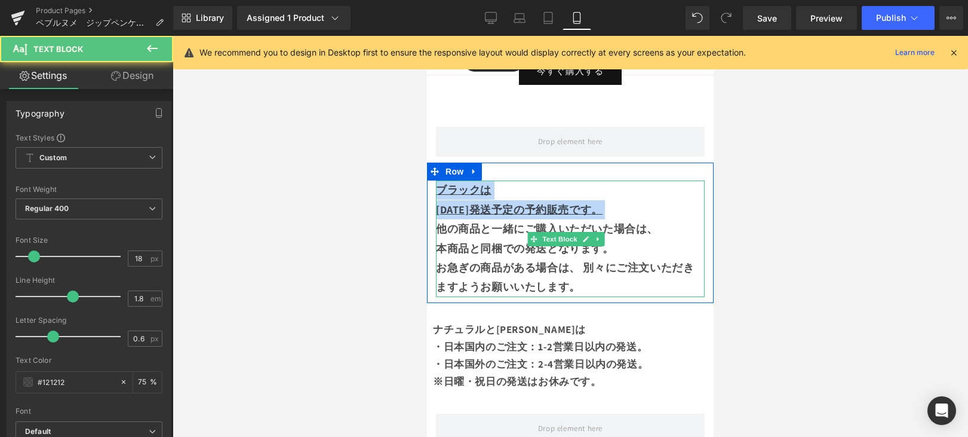
click at [440, 185] on u "ブラックは" at bounding box center [464, 190] width 56 height 14
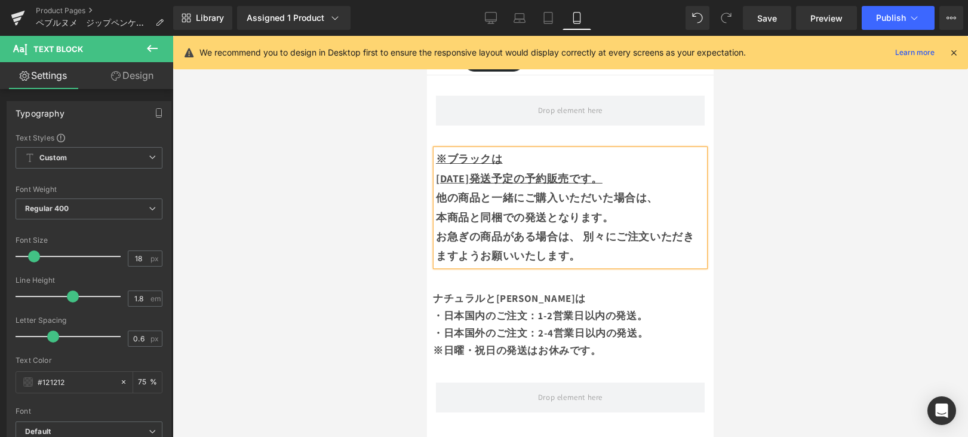
scroll to position [992, 0]
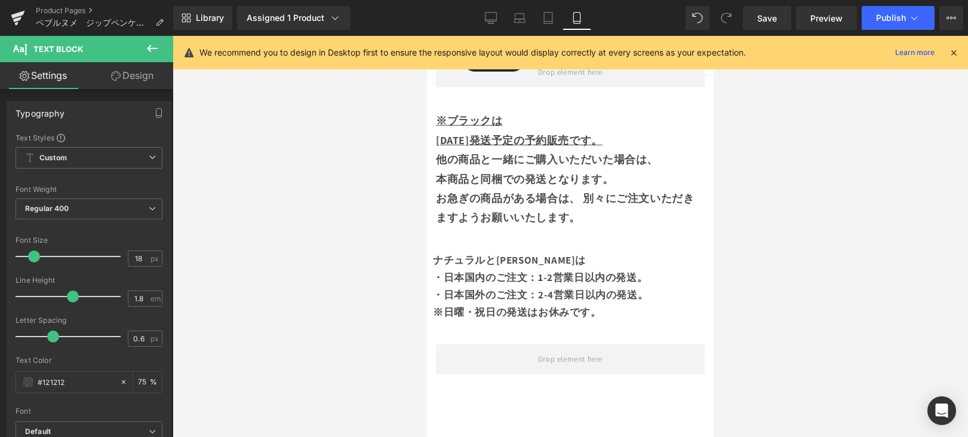
click at [739, 190] on div at bounding box center [571, 236] width 796 height 401
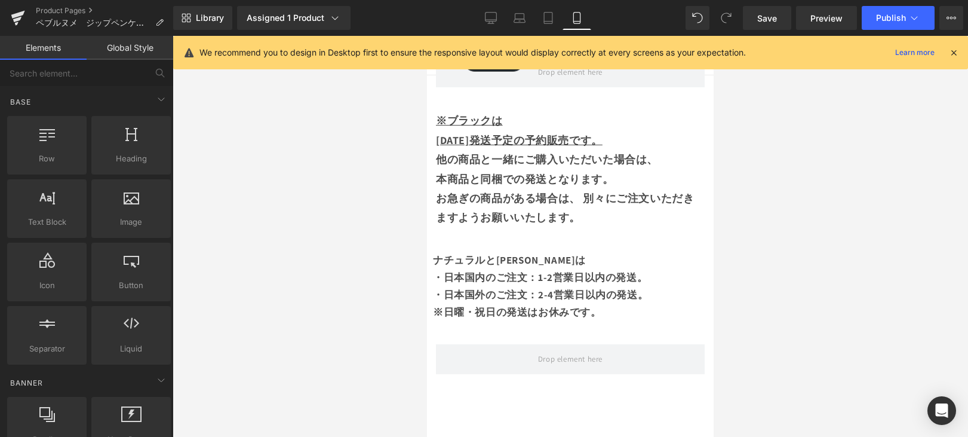
click at [623, 208] on div "お急ぎの商品がある場合は、 別々にご注文いただきますようお願いいたします。" at bounding box center [570, 208] width 269 height 39
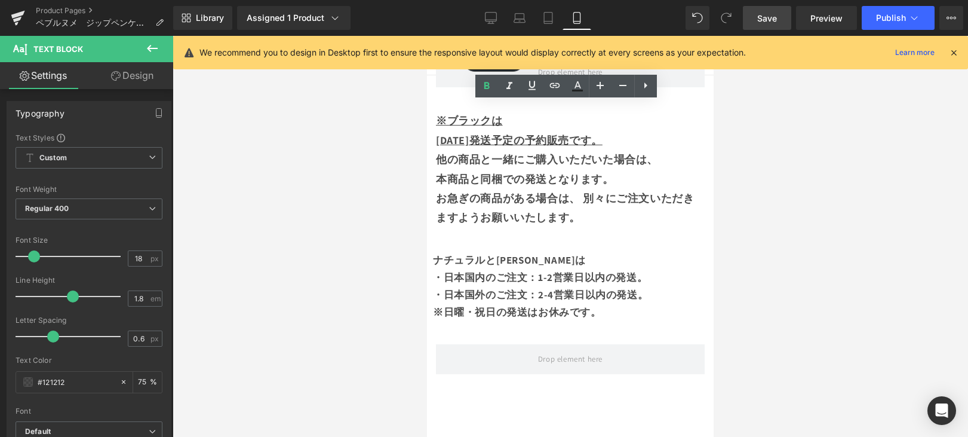
click at [771, 23] on link "Save" at bounding box center [767, 18] width 48 height 24
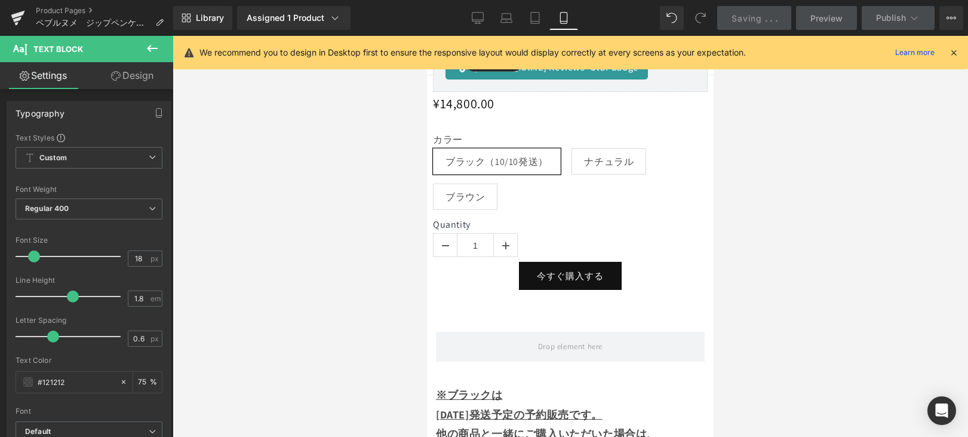
scroll to position [698, 0]
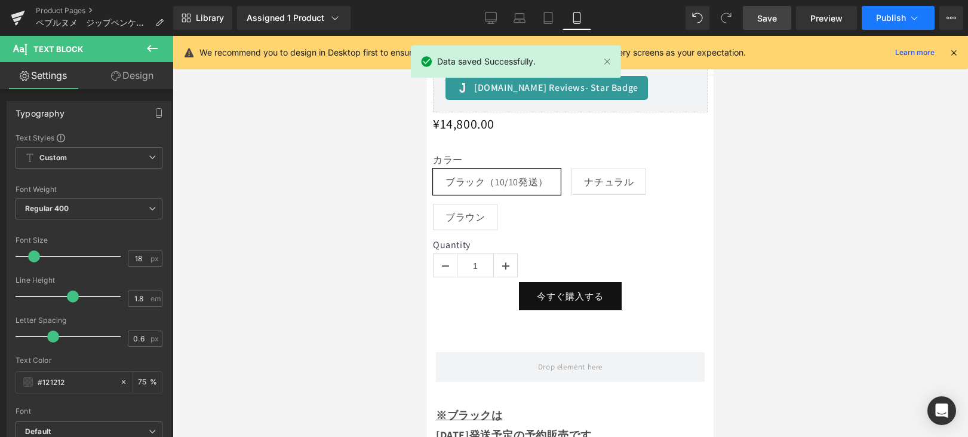
click at [880, 20] on span "Publish" at bounding box center [891, 18] width 30 height 10
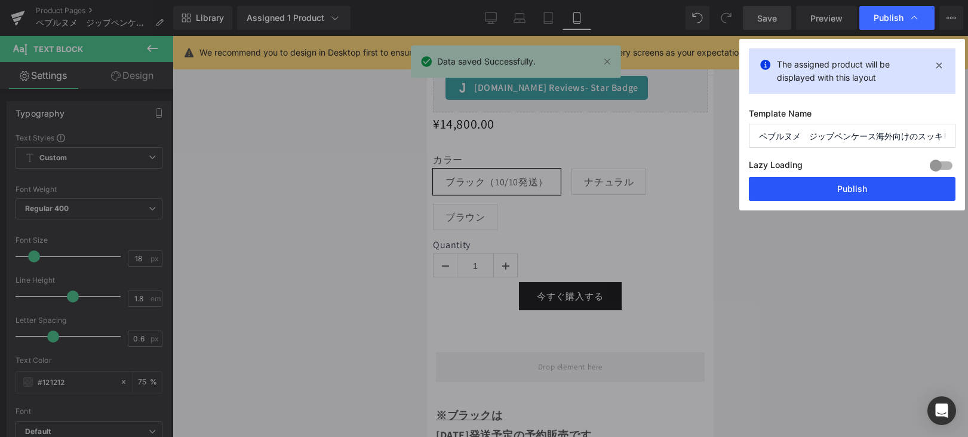
click at [872, 183] on button "Publish" at bounding box center [852, 189] width 207 height 24
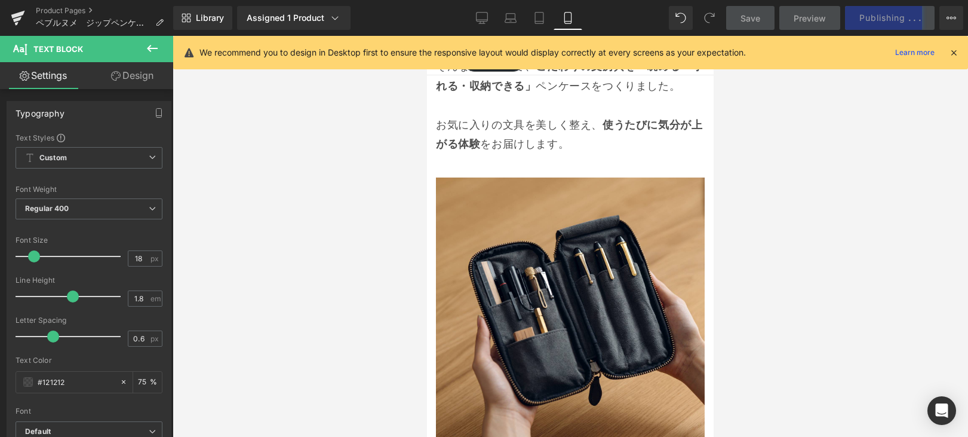
scroll to position [1966, 0]
